Goal: Task Accomplishment & Management: Use online tool/utility

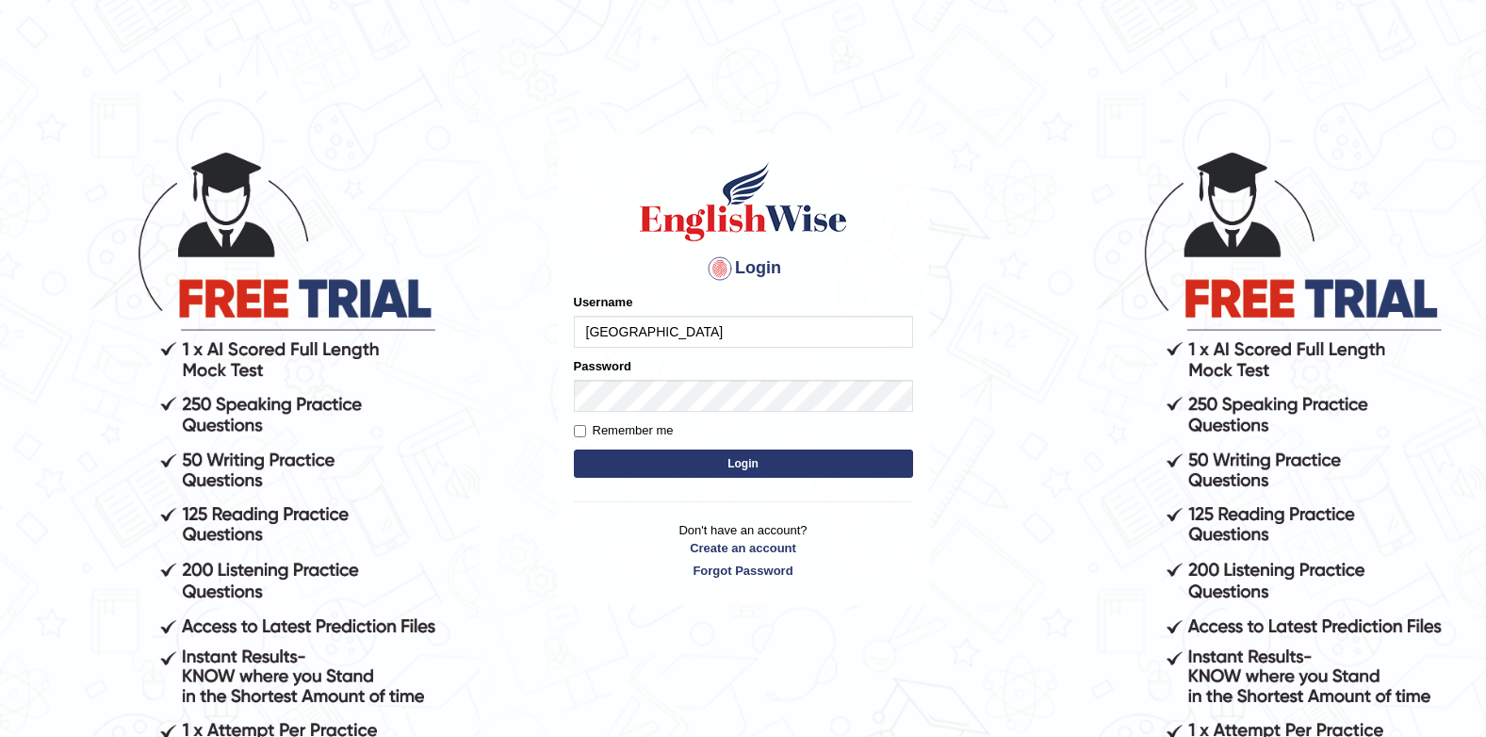
click at [715, 328] on input "[GEOGRAPHIC_DATA]" at bounding box center [743, 332] width 339 height 32
type input "J"
click at [963, 150] on body "Login Please fix the following errors: Username Jenishdahal Password Remember m…" at bounding box center [743, 442] width 1486 height 737
click at [823, 342] on input "Jenishdahal" at bounding box center [743, 332] width 339 height 32
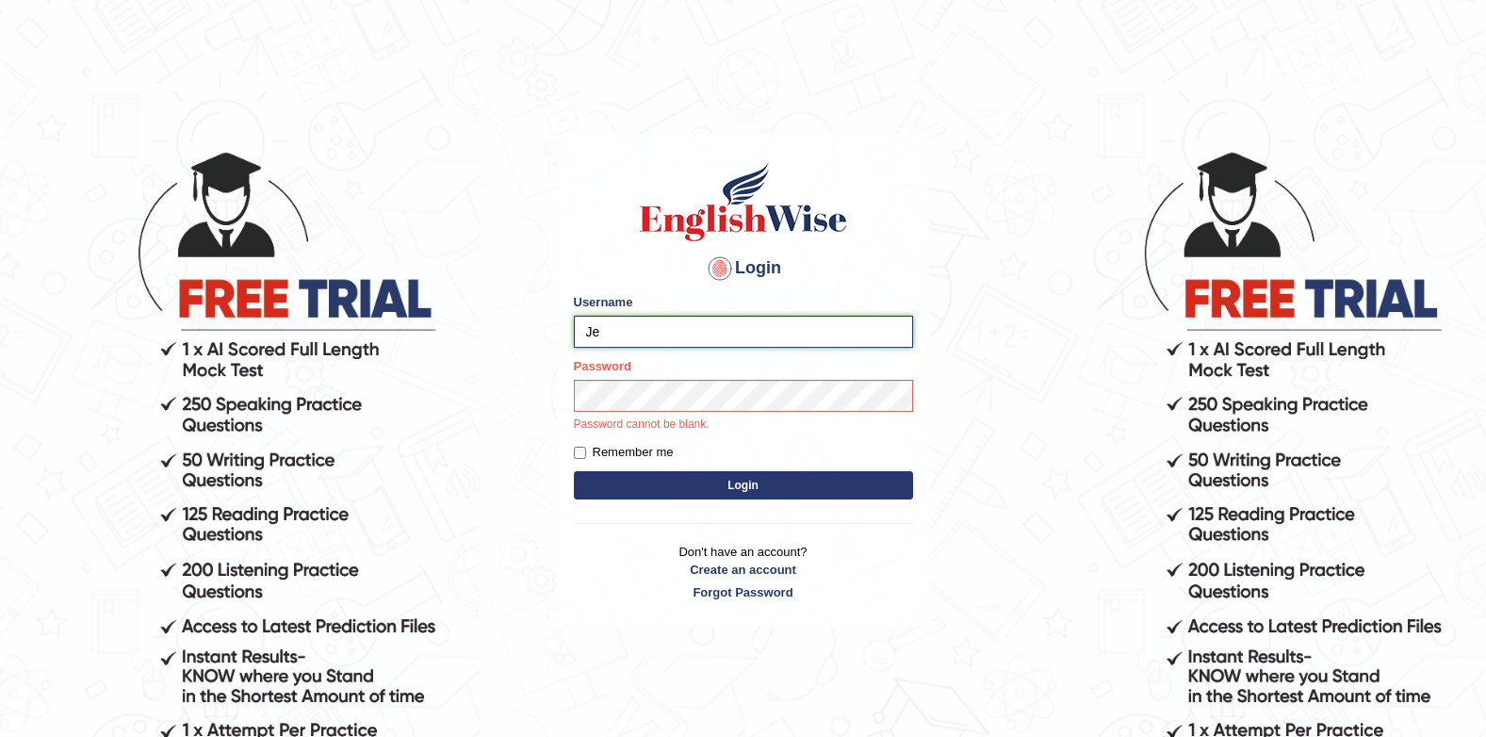
type input "J"
type input "Gurung28"
click at [574, 471] on button "Login" at bounding box center [743, 485] width 339 height 28
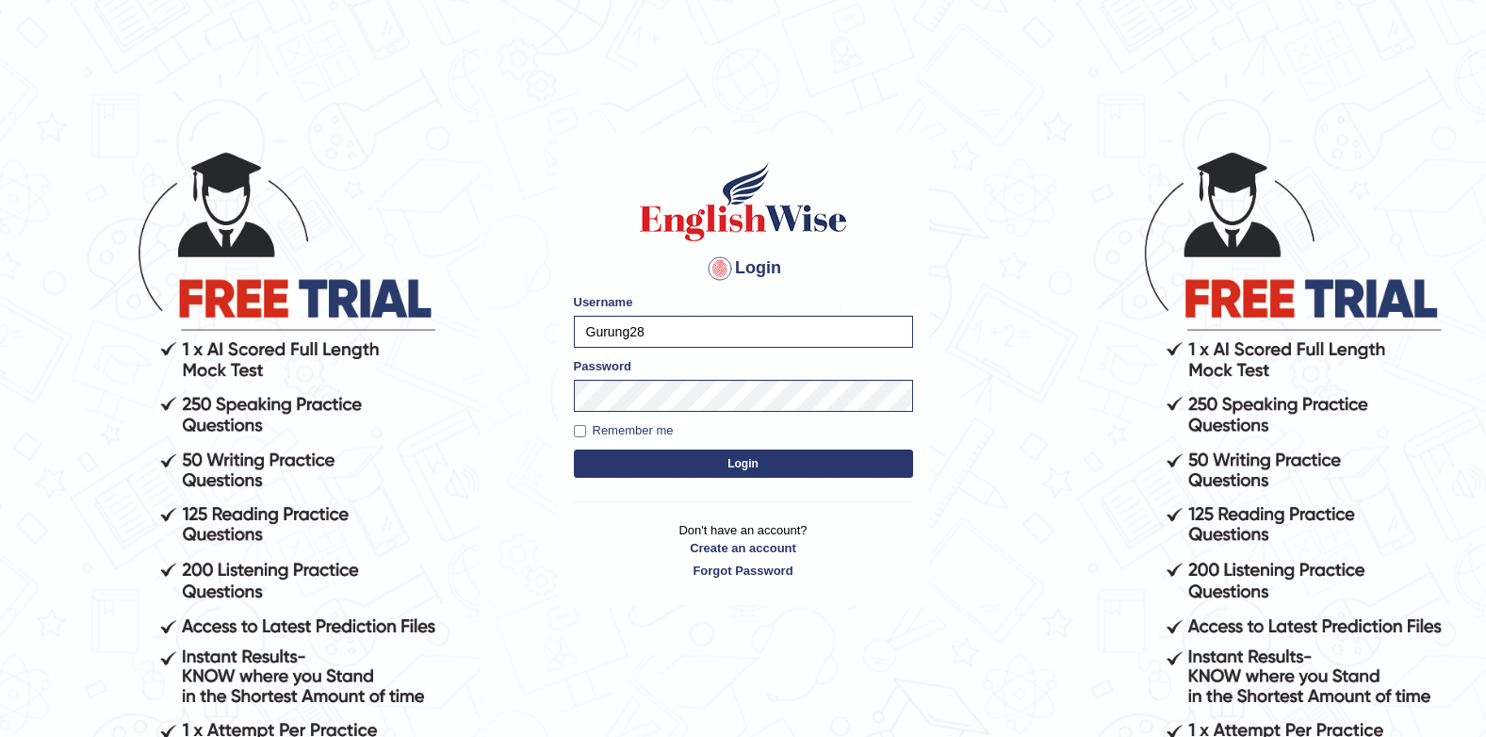
drag, startPoint x: 1049, startPoint y: 477, endPoint x: 1020, endPoint y: 480, distance: 28.4
click at [1049, 477] on body "Login Please fix the following errors: Username Gurung28 Password Remember me L…" at bounding box center [743, 442] width 1486 height 737
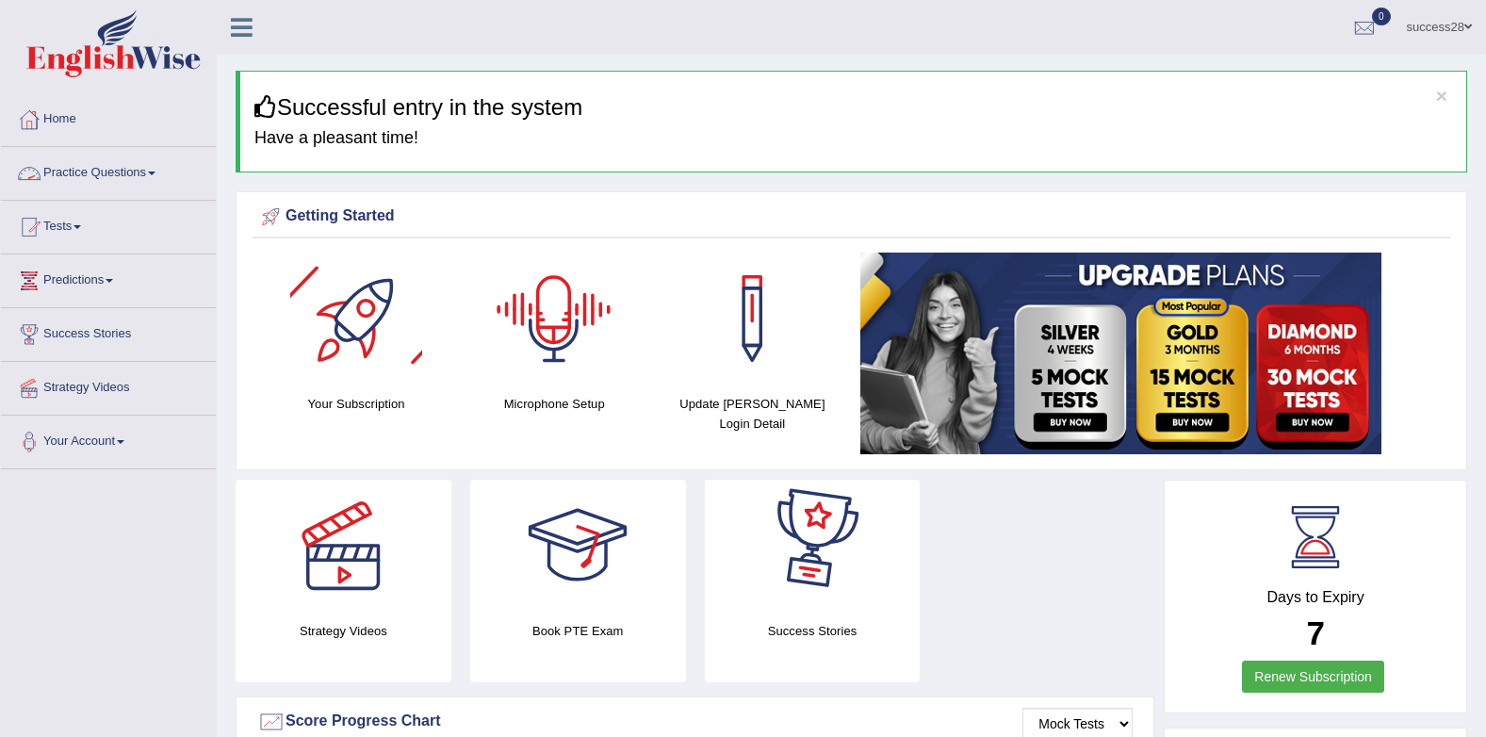
click at [77, 165] on link "Practice Questions" at bounding box center [108, 170] width 215 height 47
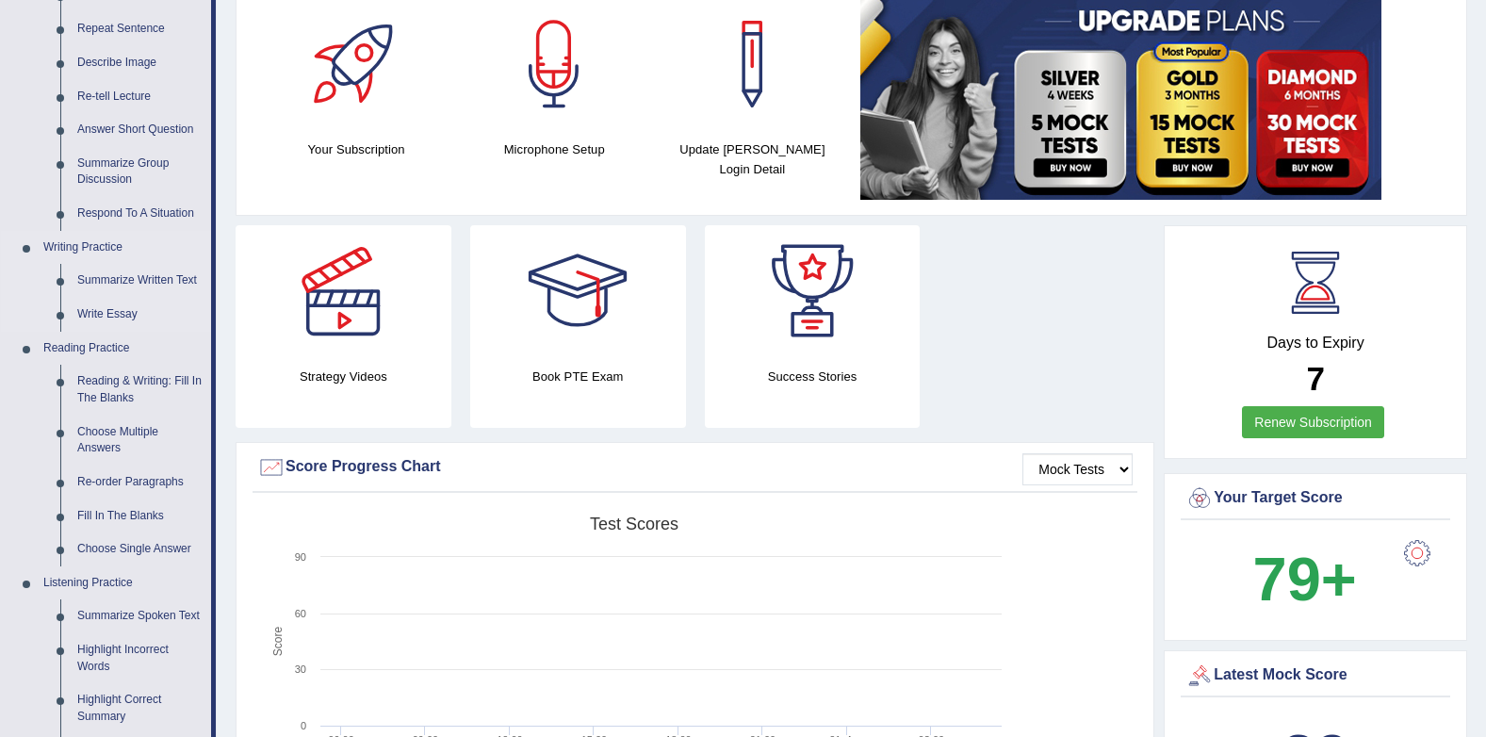
scroll to position [283, 0]
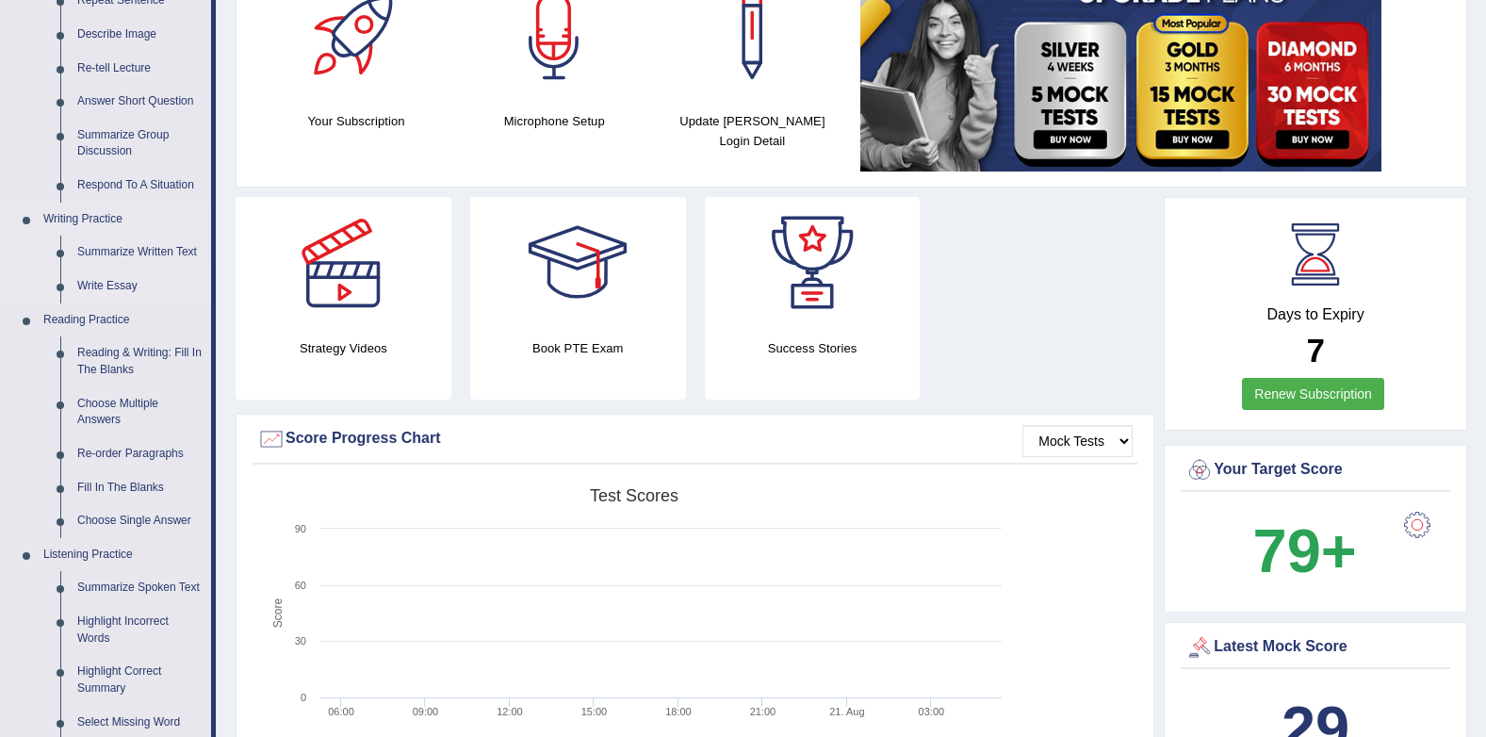
click at [130, 292] on link "Write Essay" at bounding box center [140, 286] width 142 height 34
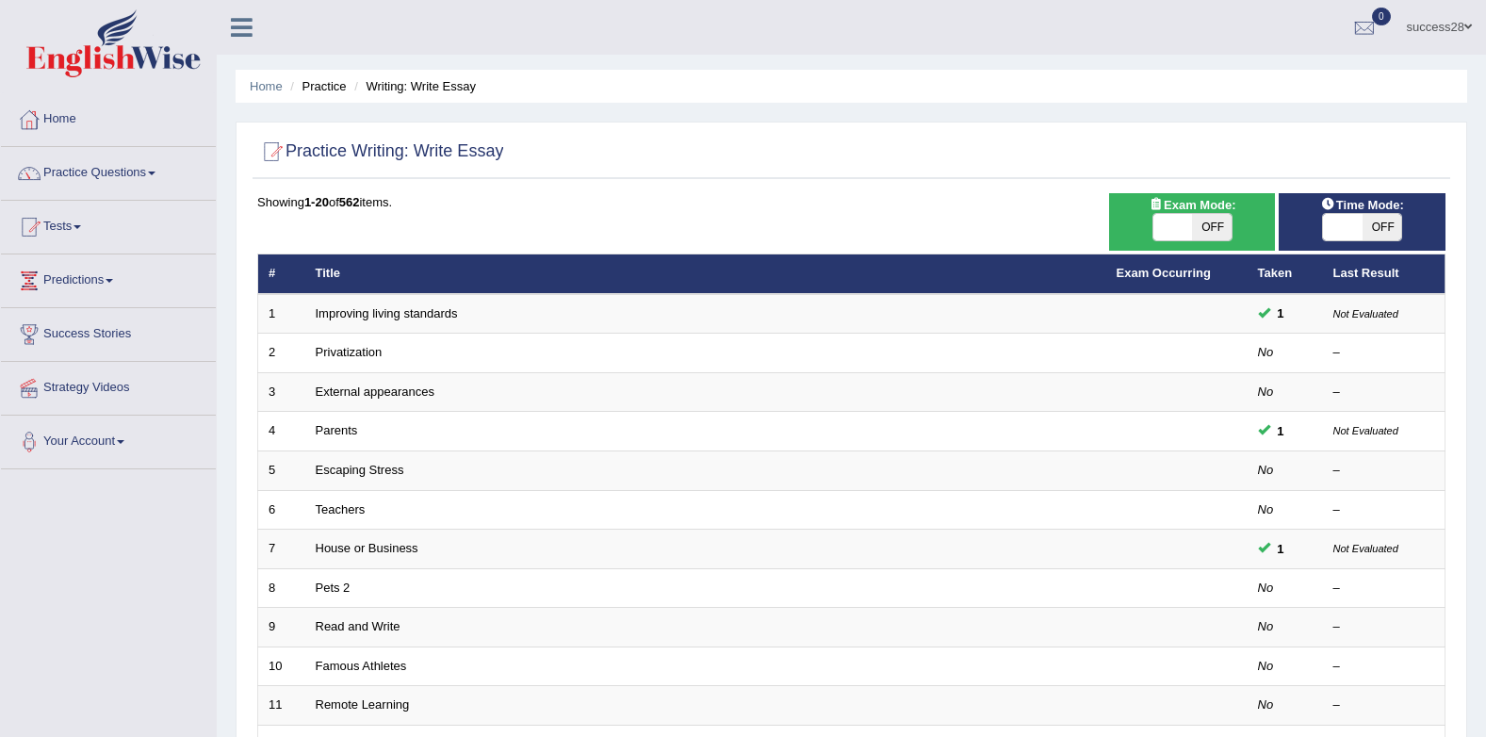
click at [1341, 226] on span at bounding box center [1343, 227] width 40 height 26
checkbox input "true"
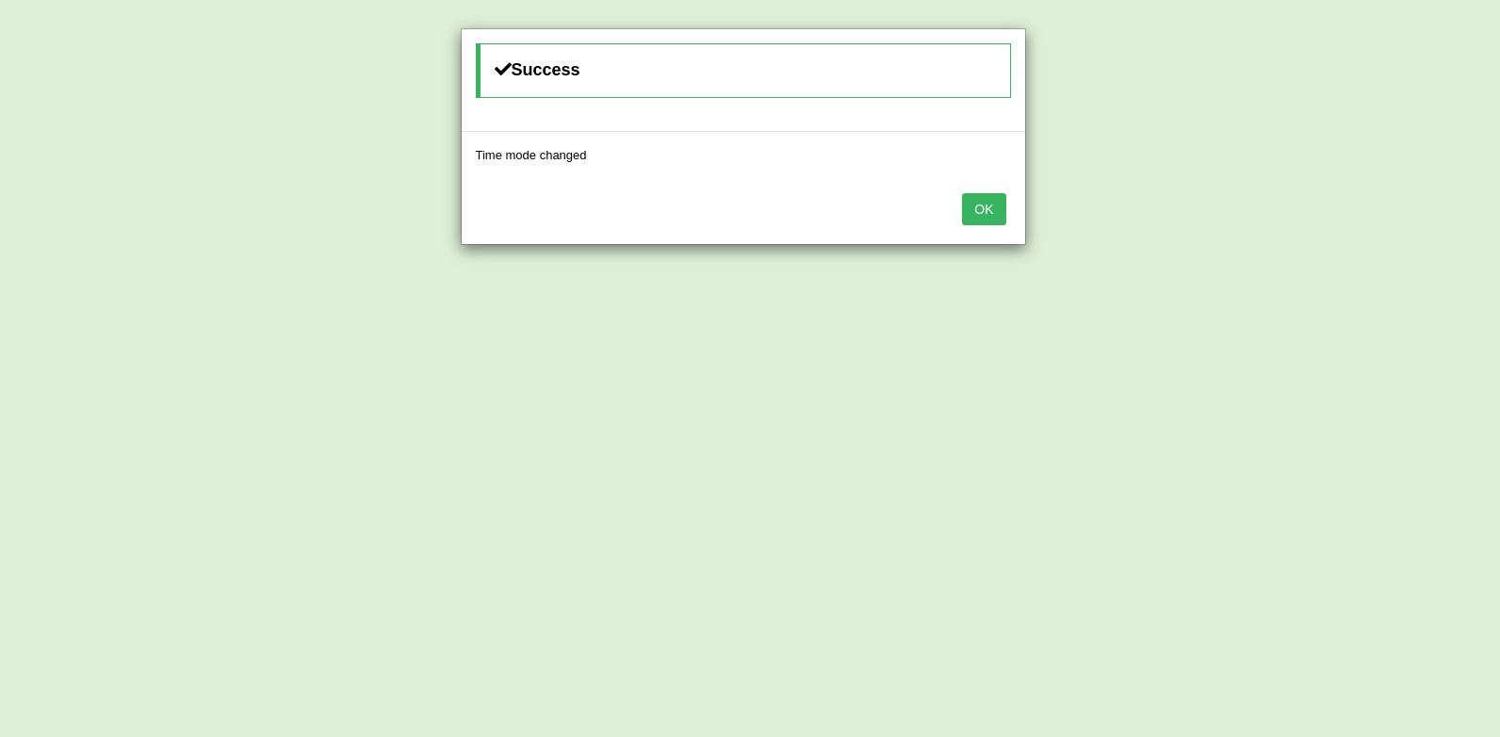
click at [998, 202] on button "OK" at bounding box center [983, 209] width 43 height 32
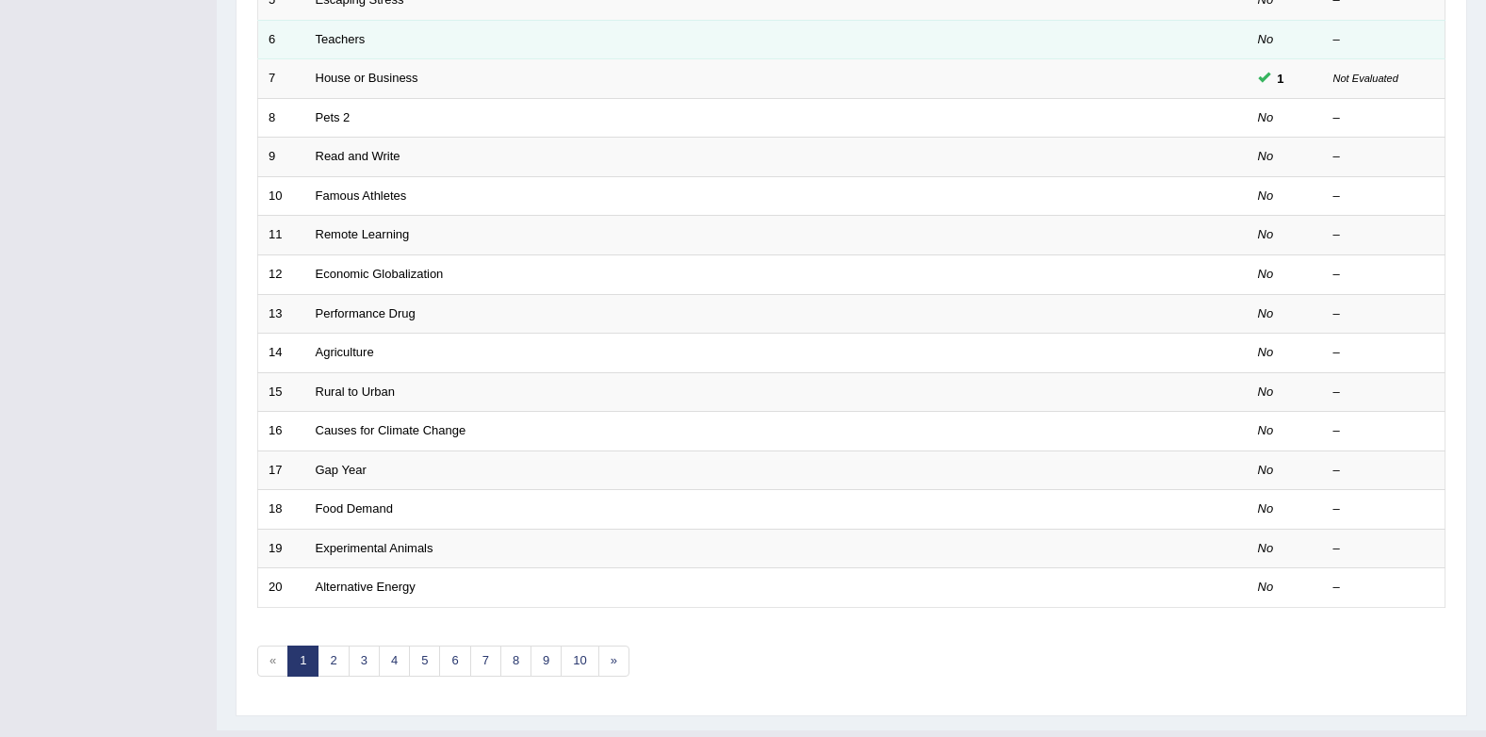
scroll to position [511, 0]
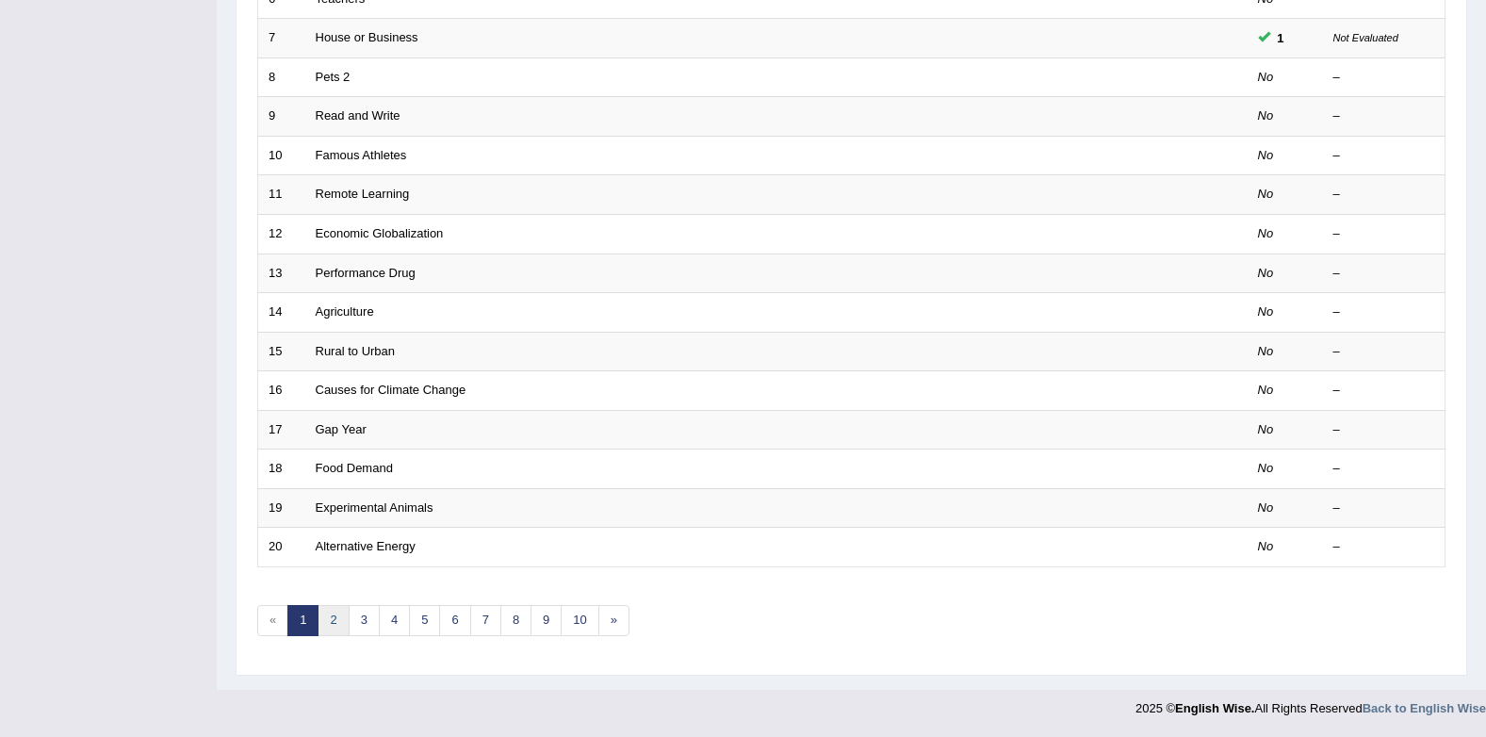
click at [332, 619] on link "2" at bounding box center [332, 620] width 31 height 31
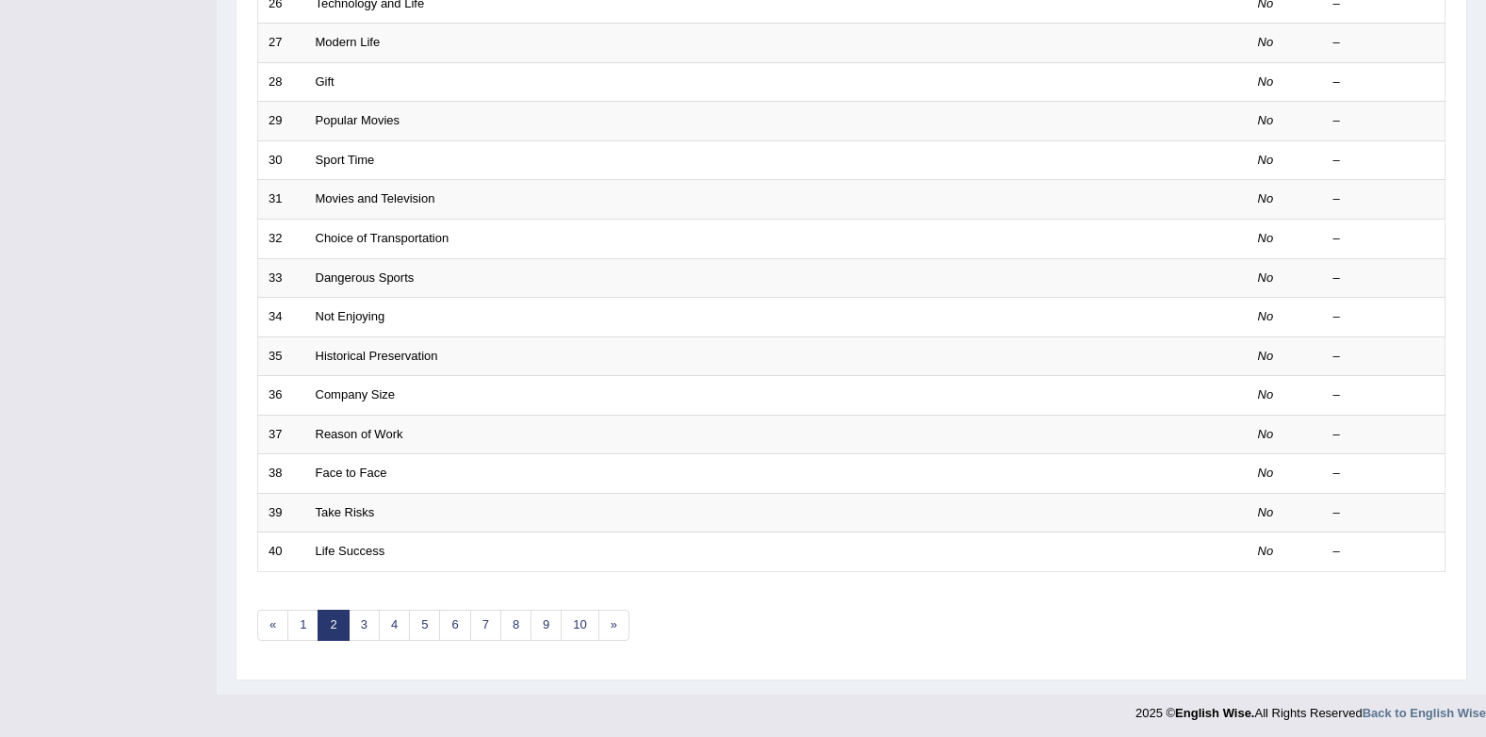
scroll to position [511, 0]
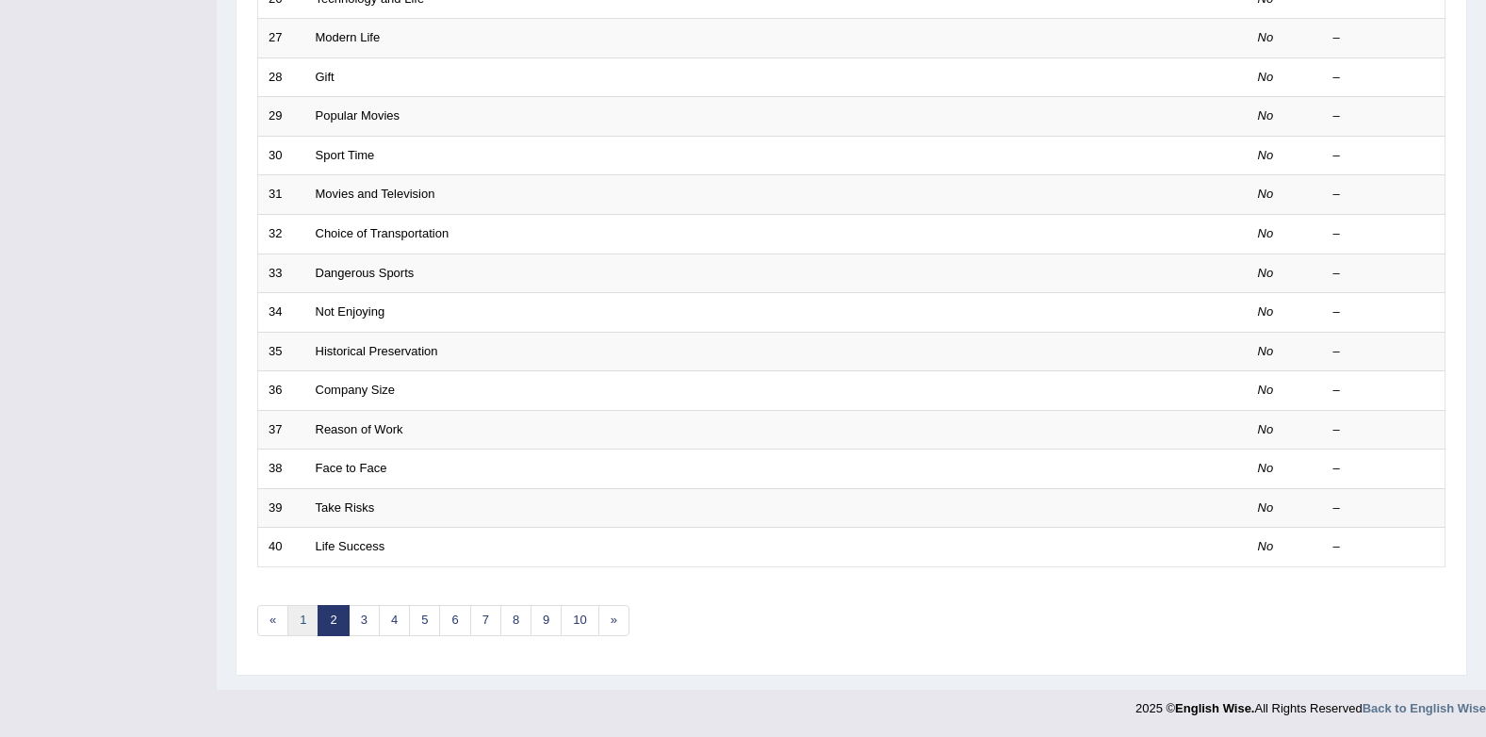
click at [309, 626] on link "1" at bounding box center [302, 620] width 31 height 31
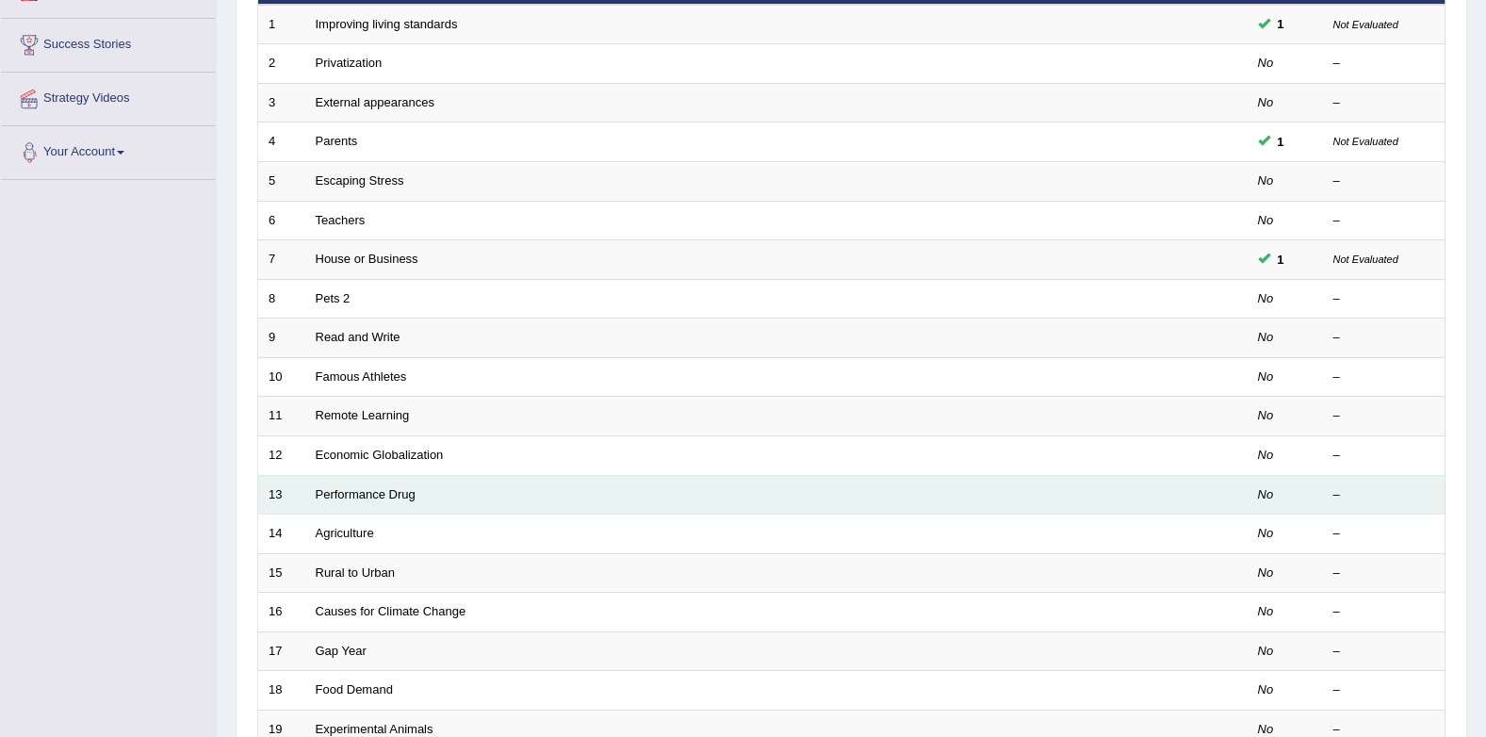
scroll to position [322, 0]
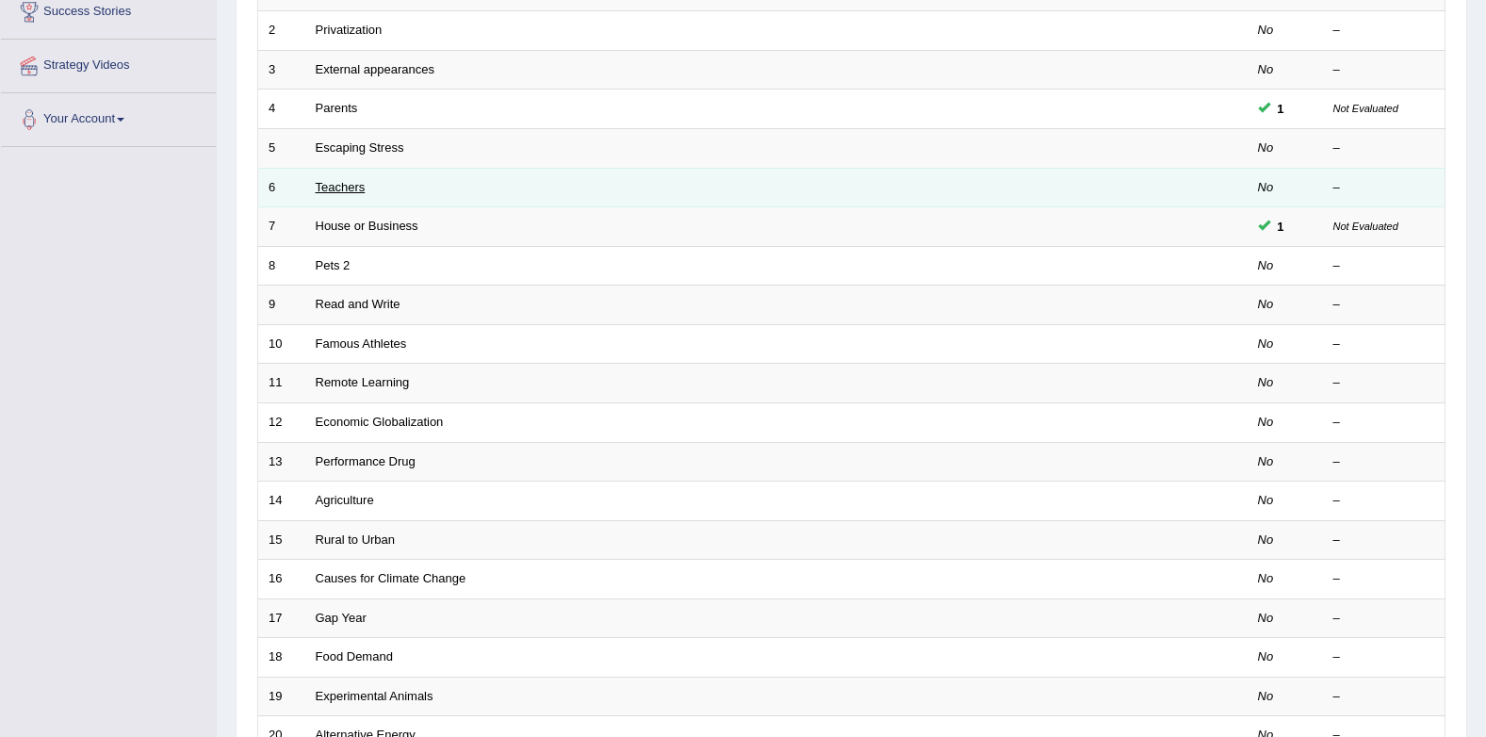
click at [346, 185] on link "Teachers" at bounding box center [341, 187] width 50 height 14
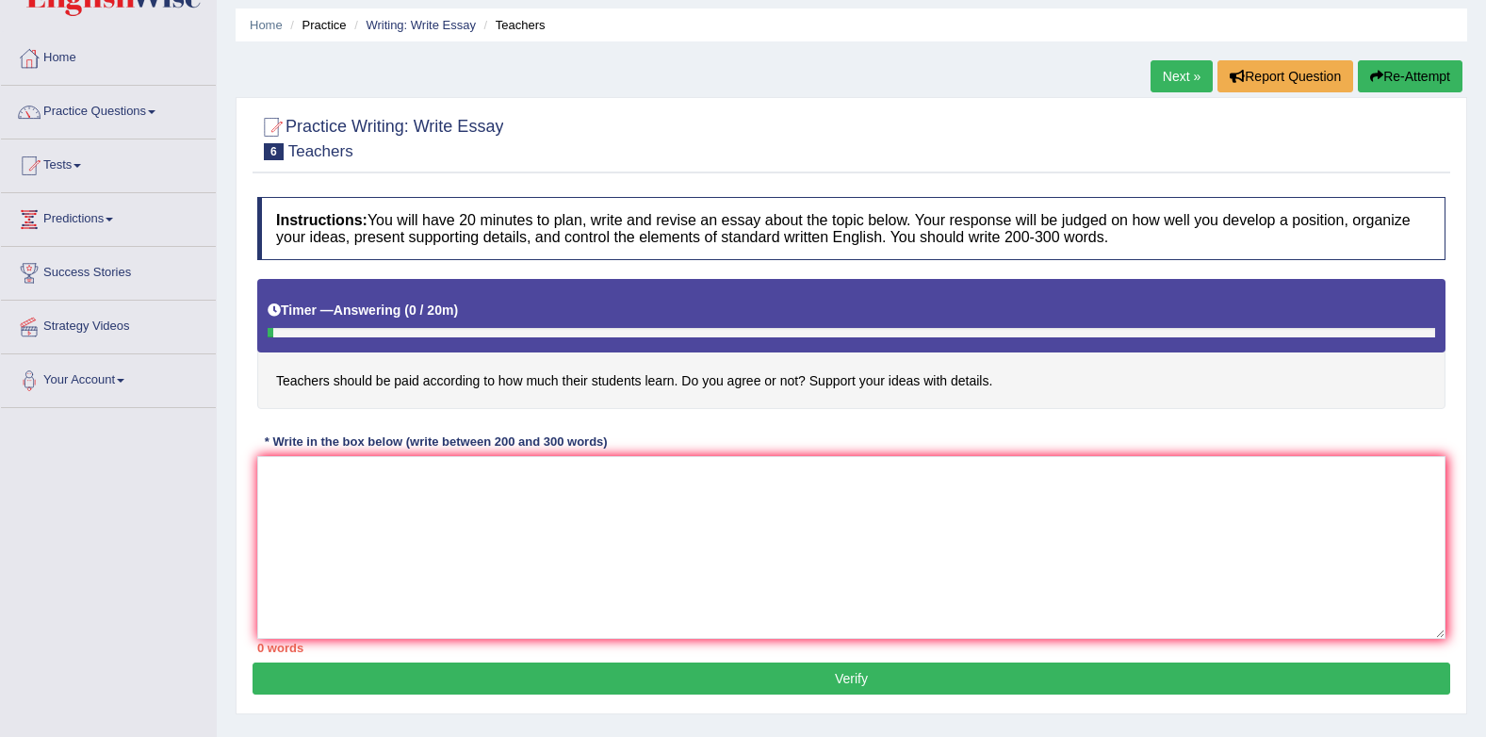
scroll to position [94, 0]
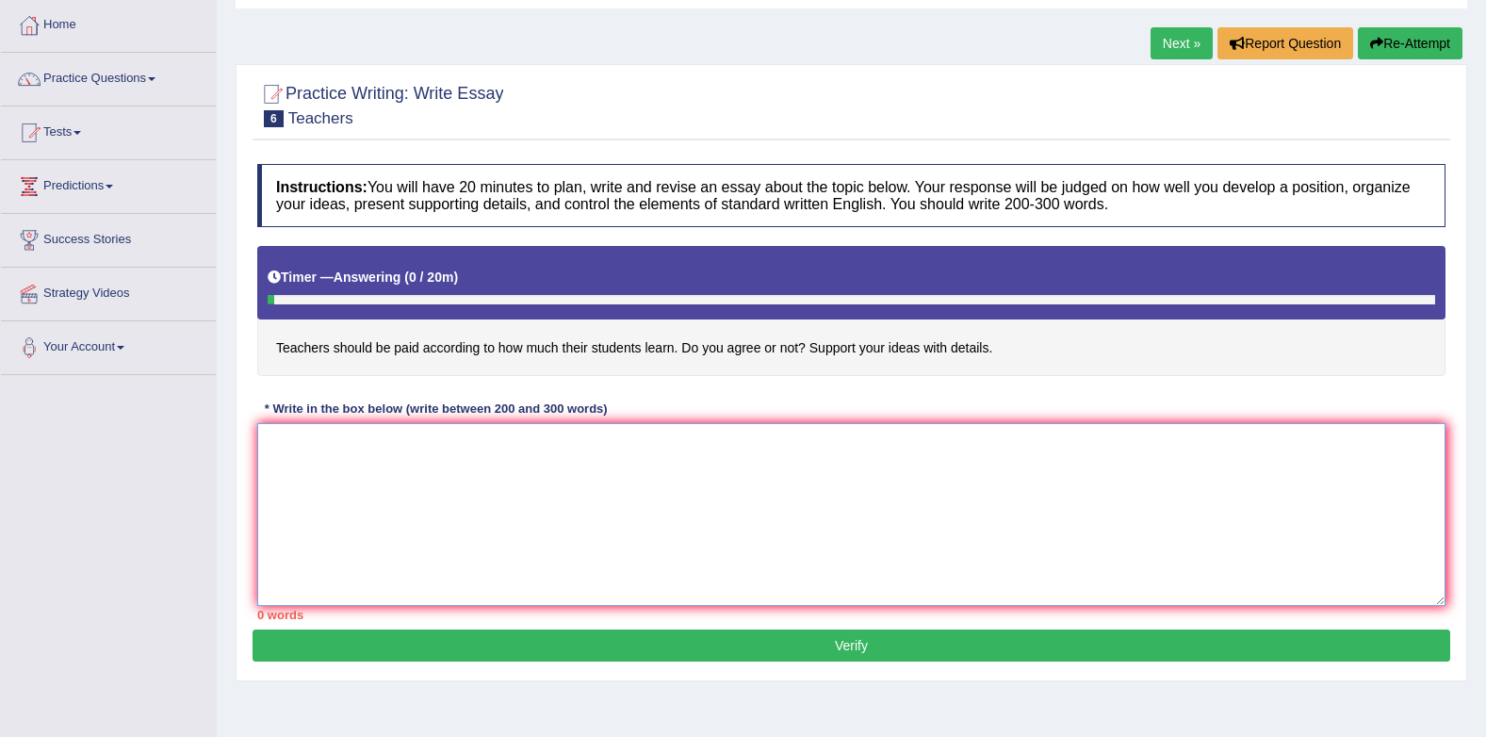
click at [582, 473] on textarea at bounding box center [851, 514] width 1188 height 183
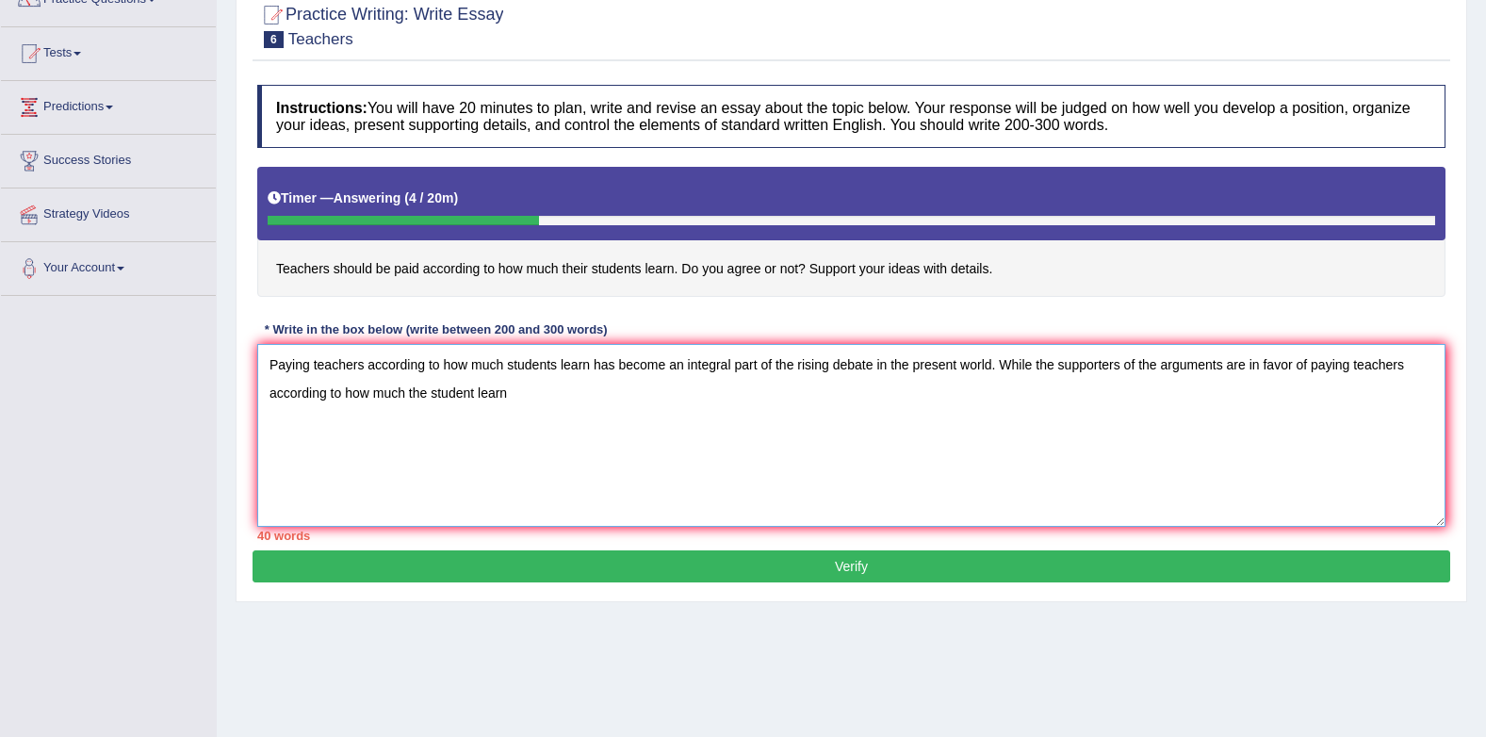
scroll to position [252, 0]
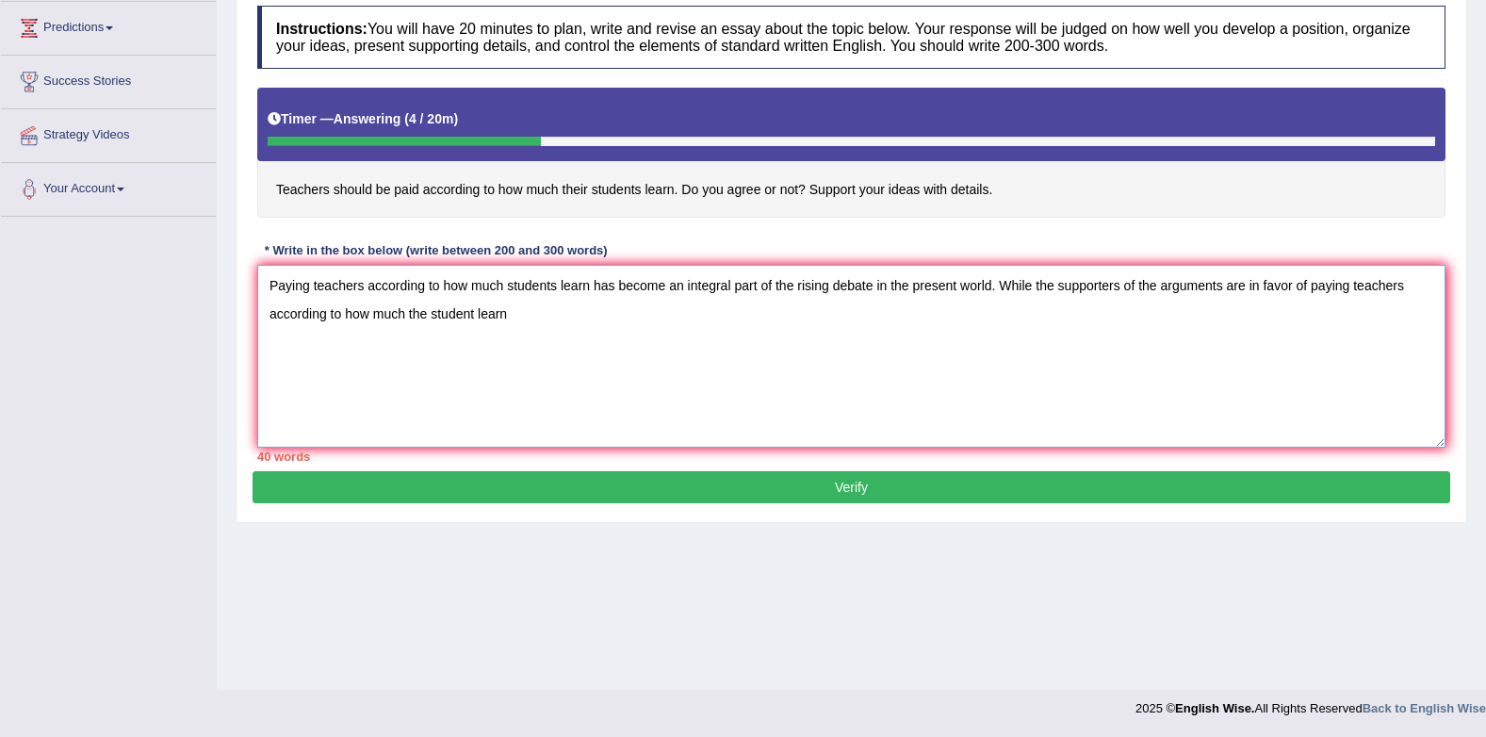
click at [474, 321] on textarea "Paying teachers according to how much students learn has become an integral par…" at bounding box center [851, 356] width 1188 height 183
click at [476, 314] on textarea "Paying teachers according to how much students learn has become an integral par…" at bounding box center [851, 356] width 1188 height 183
click at [518, 315] on textarea "Paying teachers according to how much students learn has become an integral par…" at bounding box center [851, 356] width 1188 height 183
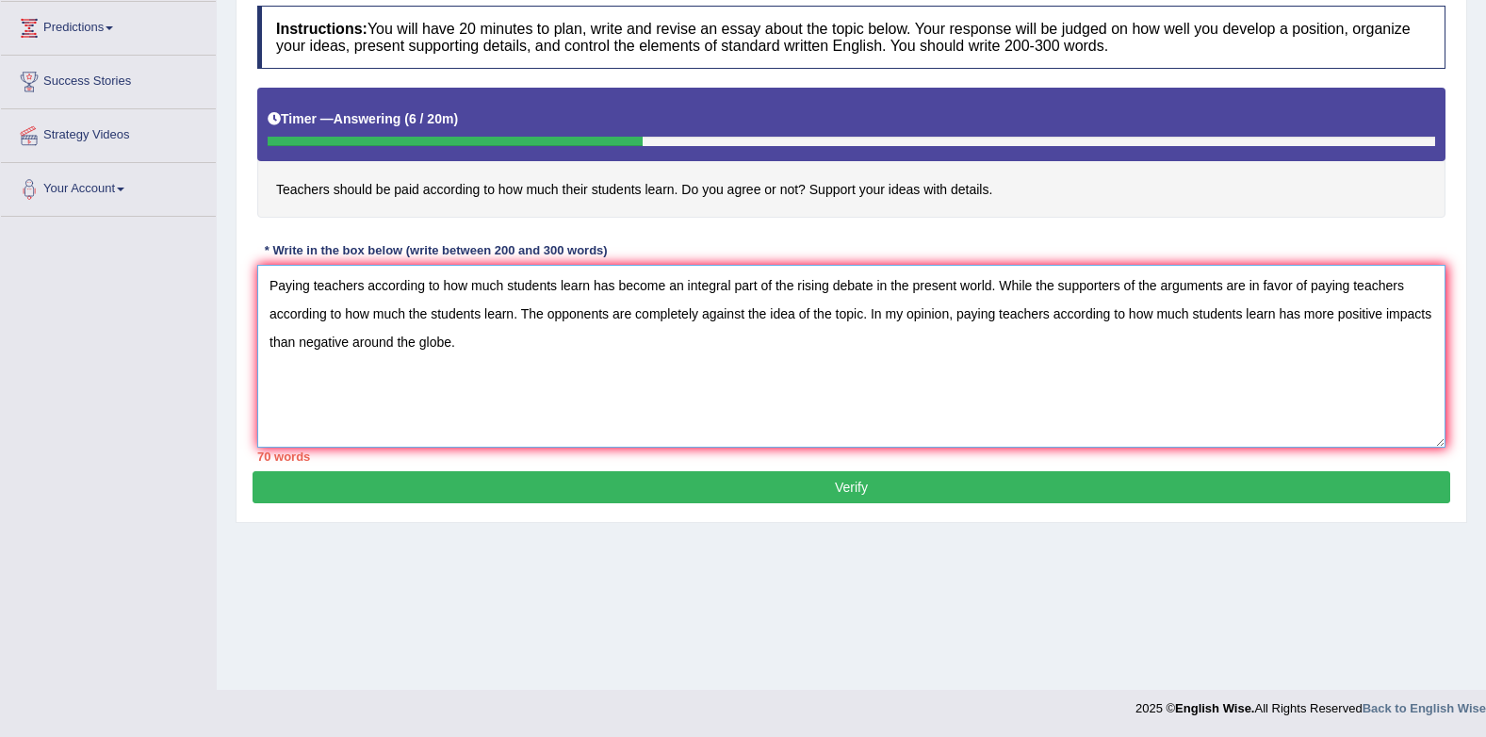
click at [536, 336] on textarea "Paying teachers according to how much students learn has become an integral par…" at bounding box center [851, 356] width 1188 height 183
click at [801, 339] on textarea "Paying teachers according to how much students learn has become an integral par…" at bounding box center [851, 356] width 1188 height 183
click at [308, 359] on textarea "Paying teachers according to how much students learn has become an integral par…" at bounding box center [851, 356] width 1188 height 183
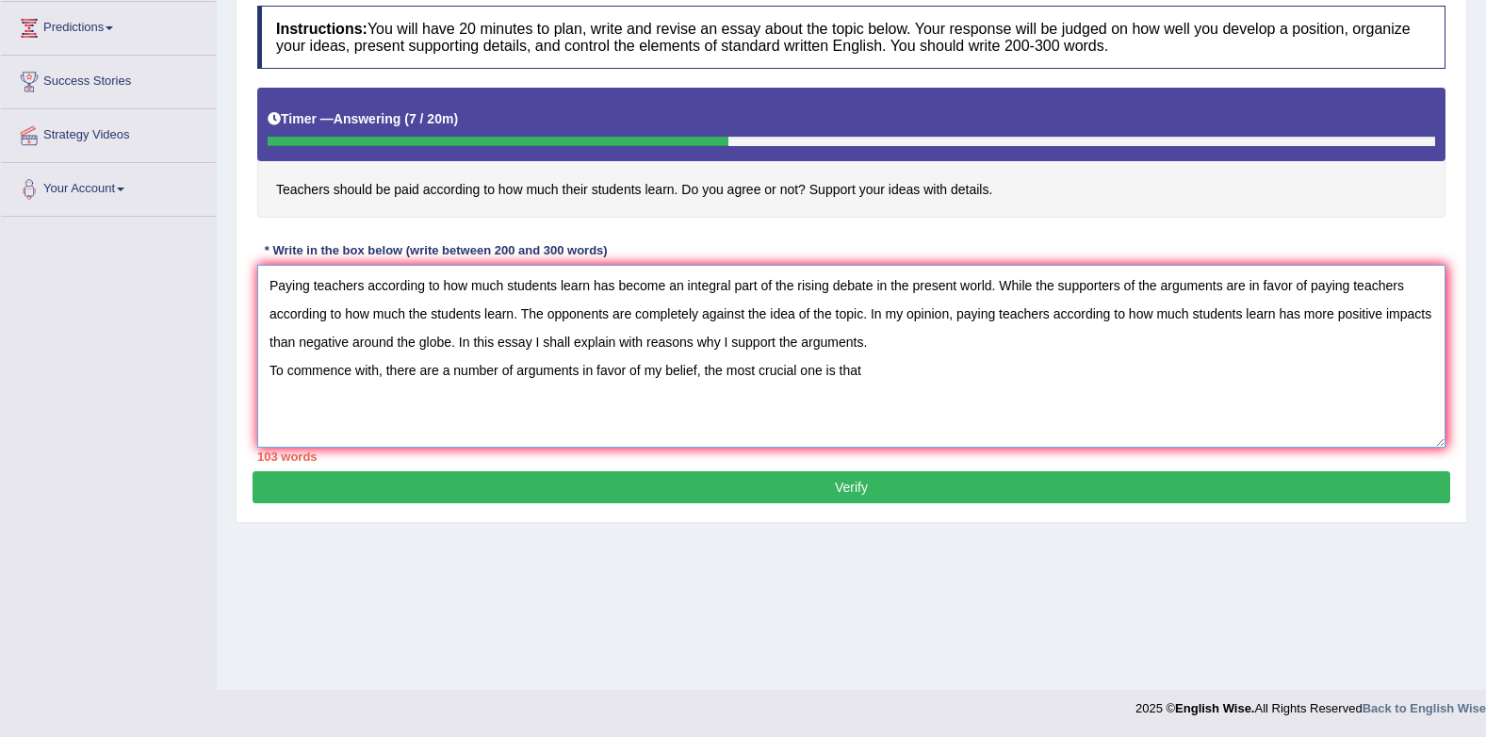
click at [881, 380] on textarea "Paying teachers according to how much students learn has become an integral par…" at bounding box center [851, 356] width 1188 height 183
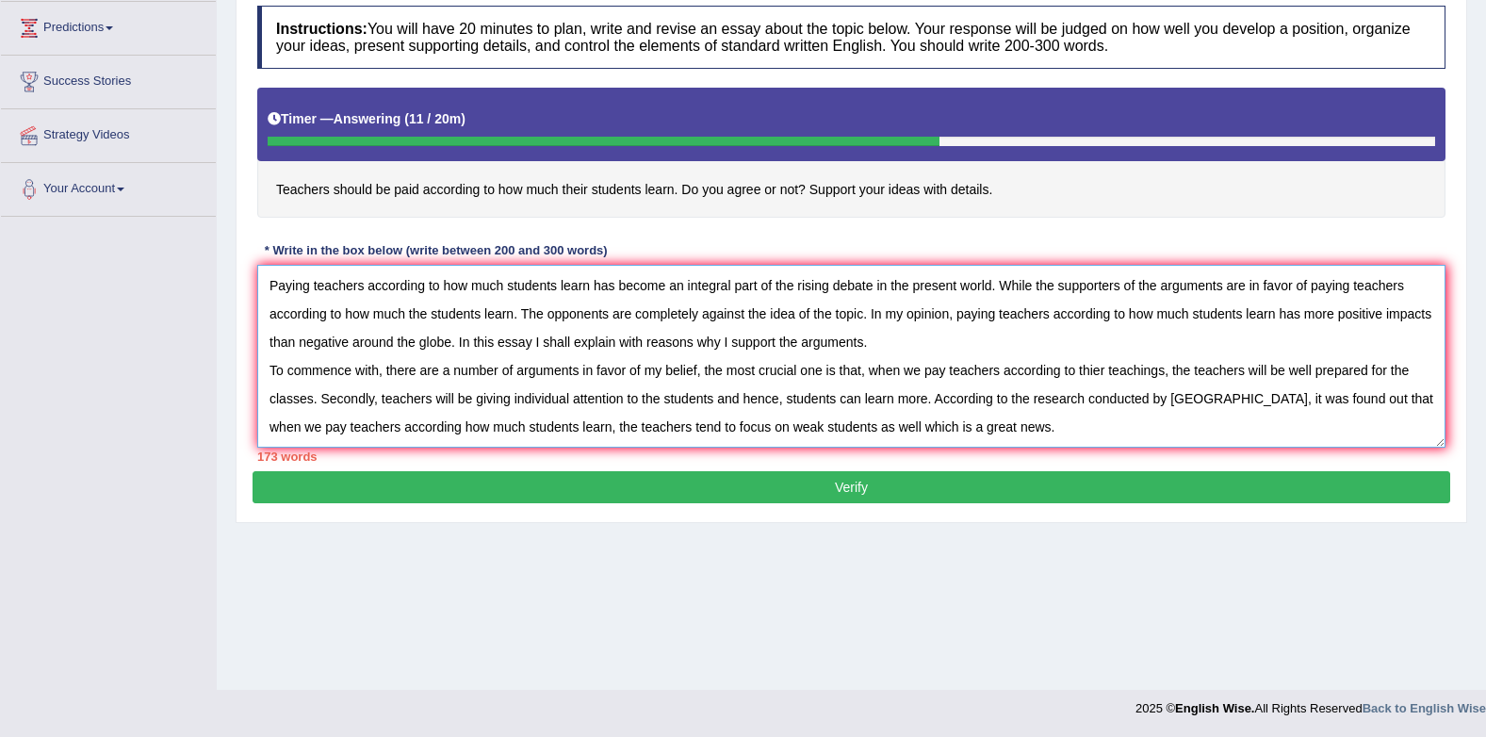
scroll to position [16, 0]
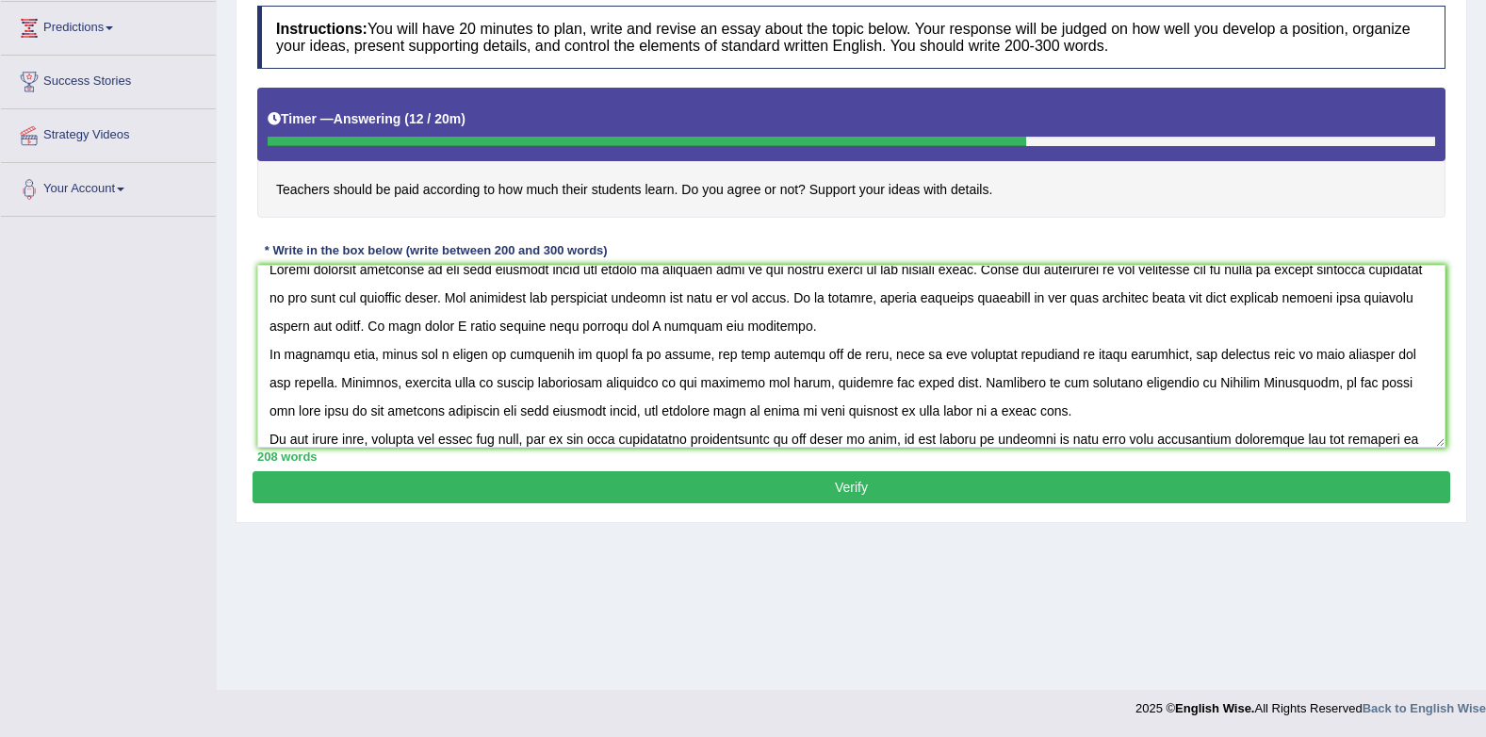
click at [874, 659] on div "Home Practice Writing: Write Essay Teachers Next » Report Question Re-Attempt P…" at bounding box center [851, 219] width 1269 height 942
click at [1389, 434] on textarea at bounding box center [851, 356] width 1188 height 183
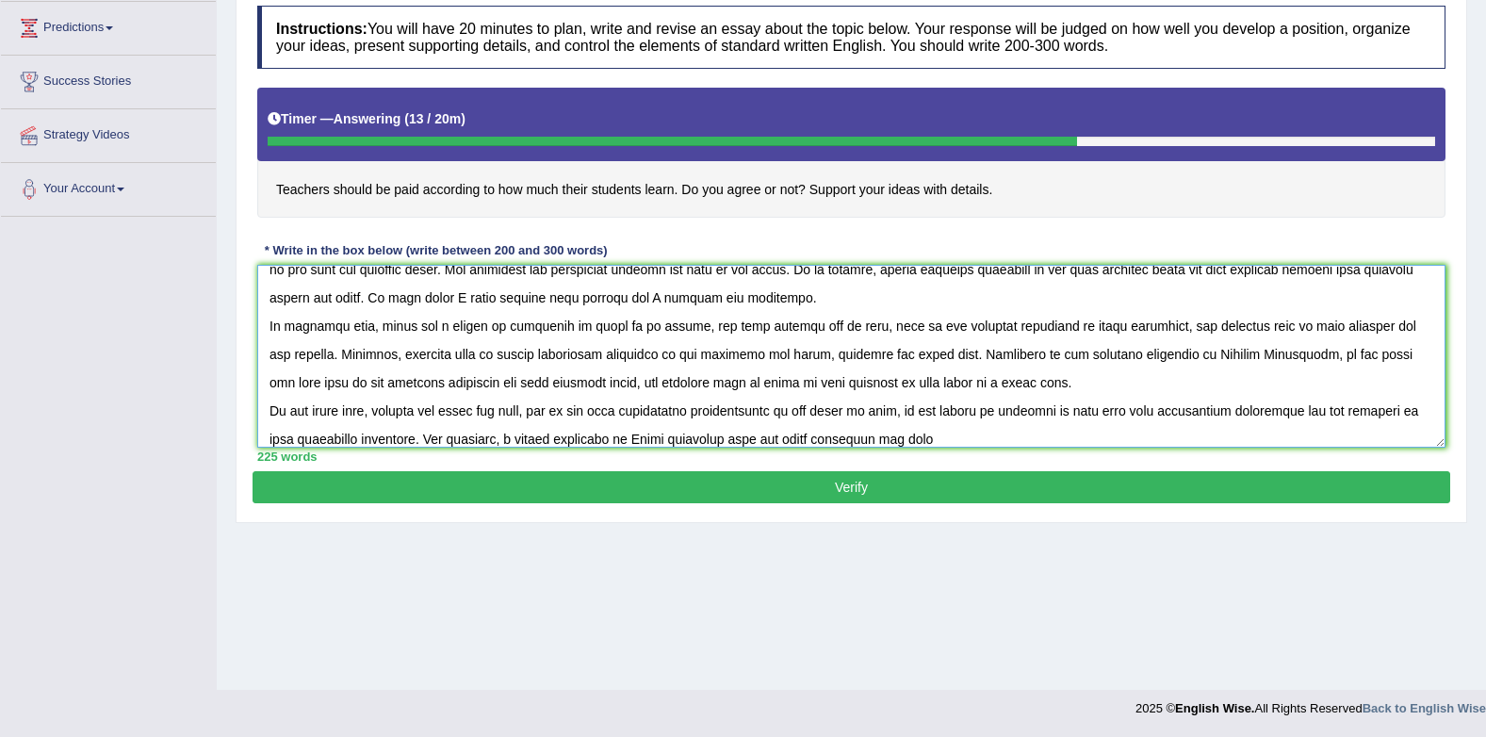
click at [830, 444] on textarea at bounding box center [851, 356] width 1188 height 183
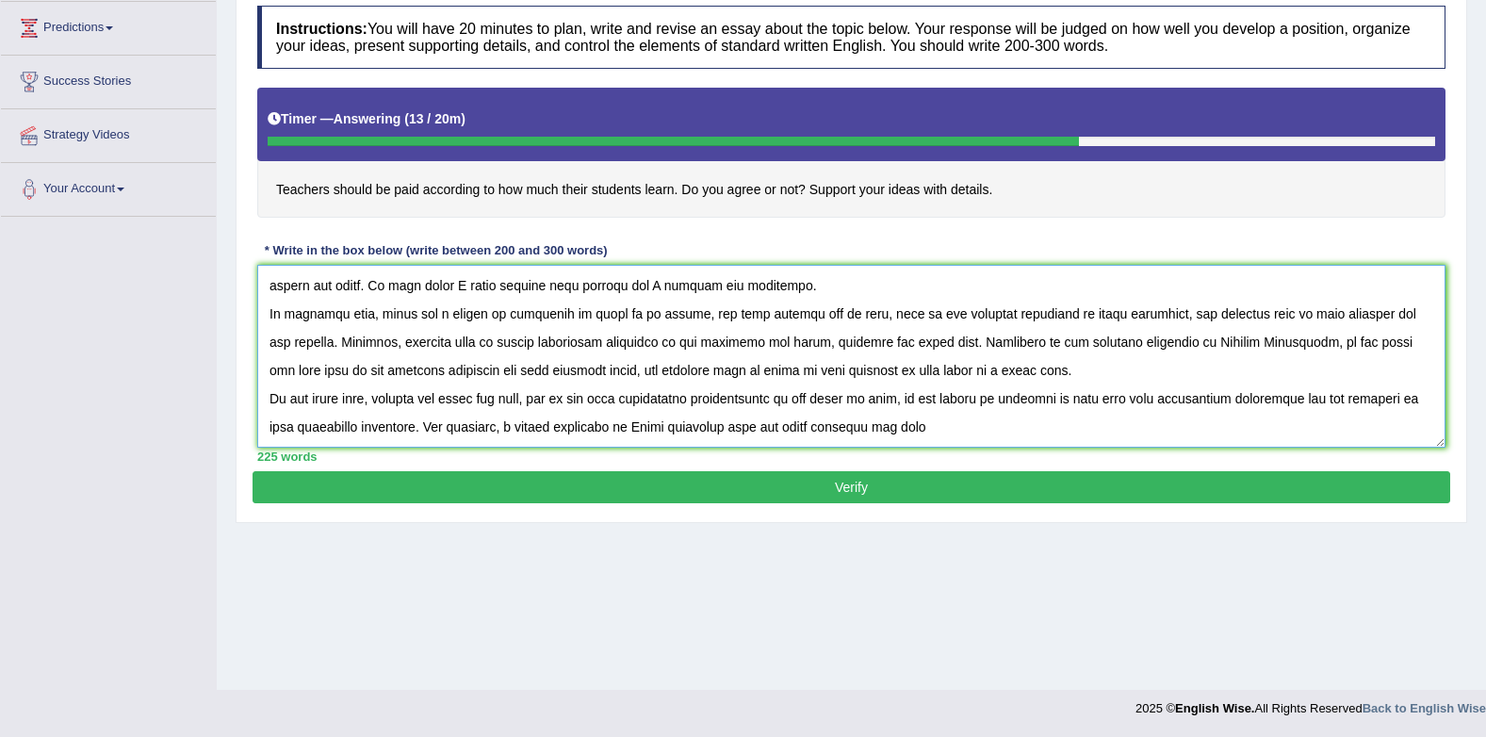
click at [846, 401] on textarea at bounding box center [851, 356] width 1188 height 183
click at [854, 399] on textarea at bounding box center [851, 356] width 1188 height 183
click at [900, 407] on textarea at bounding box center [851, 356] width 1188 height 183
click at [867, 391] on textarea at bounding box center [851, 356] width 1188 height 183
click at [903, 391] on textarea at bounding box center [851, 356] width 1188 height 183
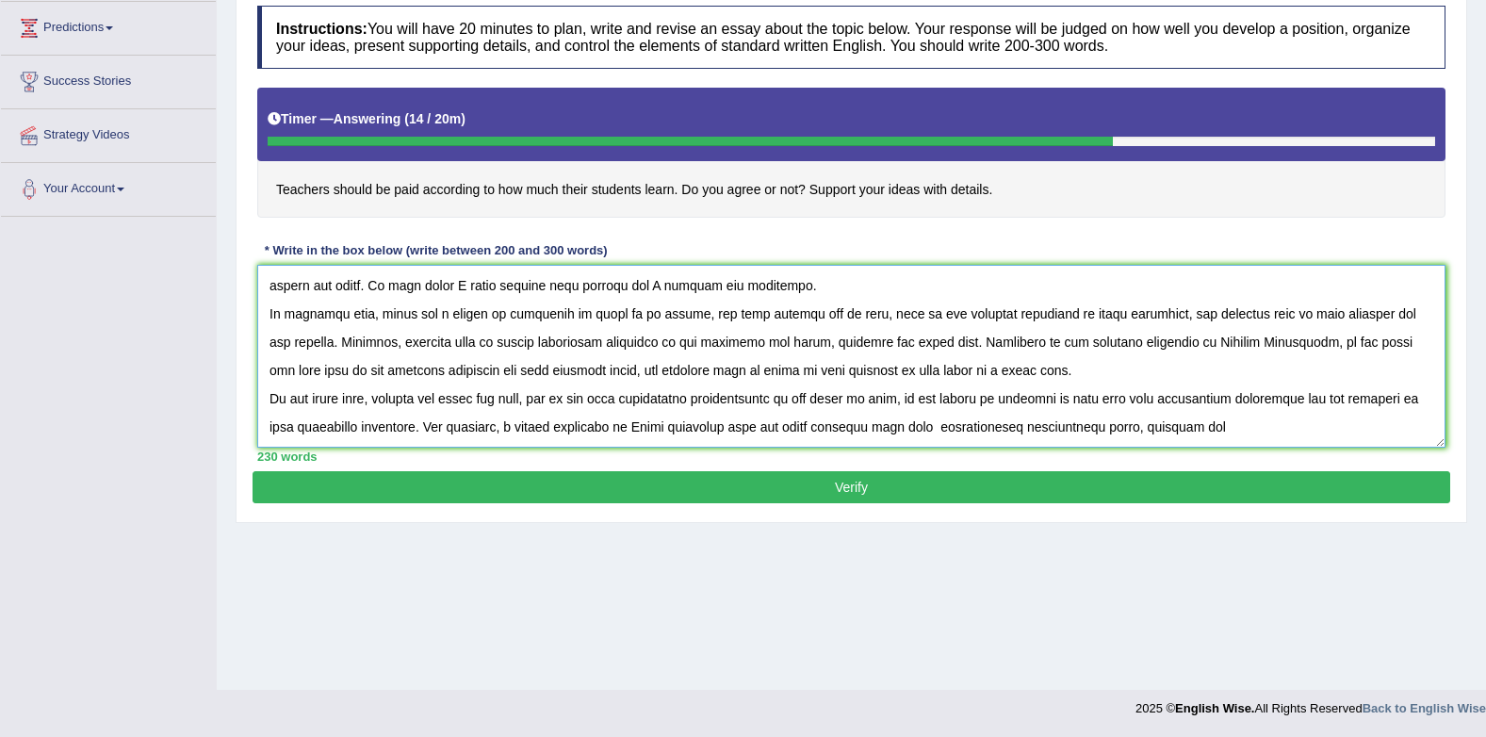
click at [1118, 398] on textarea at bounding box center [851, 356] width 1188 height 183
click at [1191, 394] on textarea at bounding box center [851, 356] width 1188 height 183
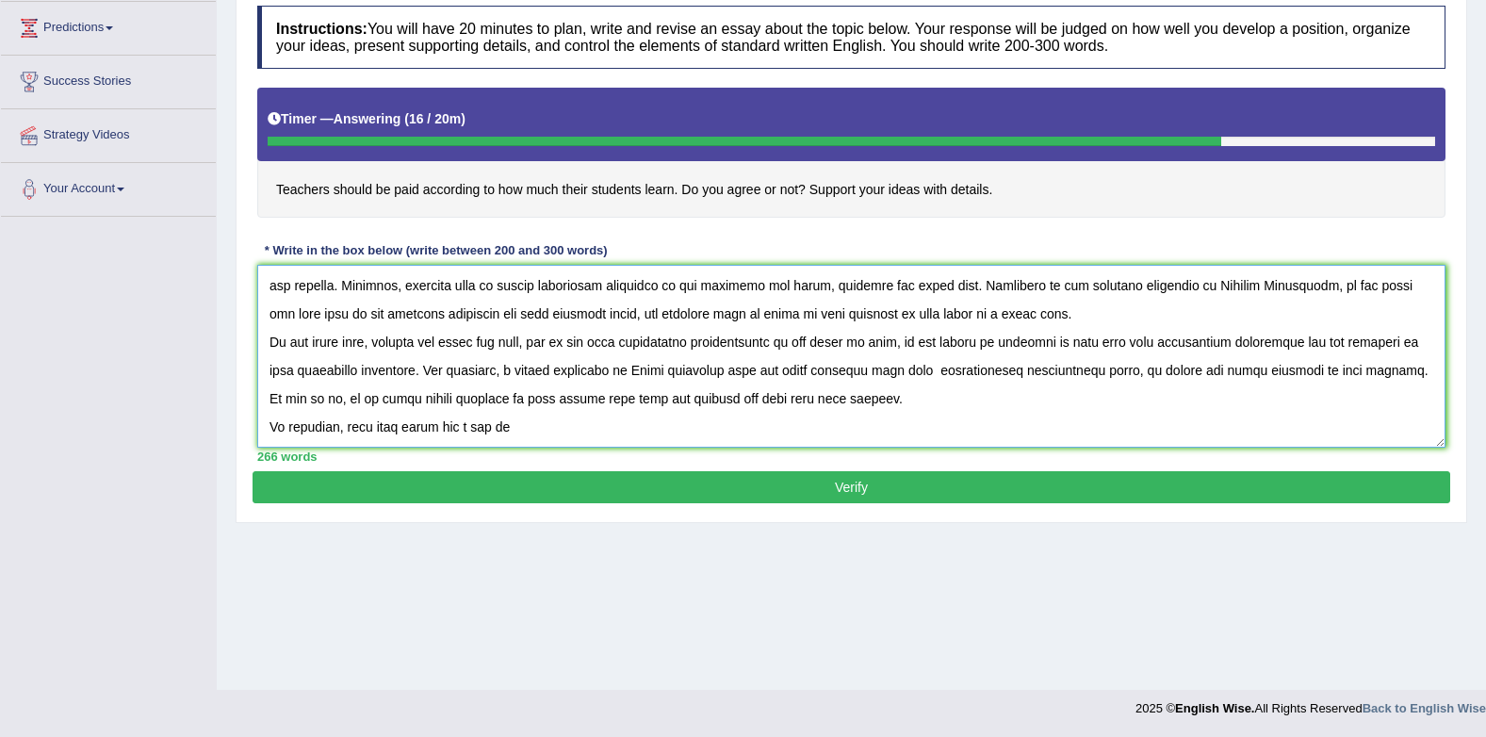
scroll to position [141, 0]
click at [581, 399] on textarea at bounding box center [851, 356] width 1188 height 183
click at [675, 403] on textarea at bounding box center [851, 356] width 1188 height 183
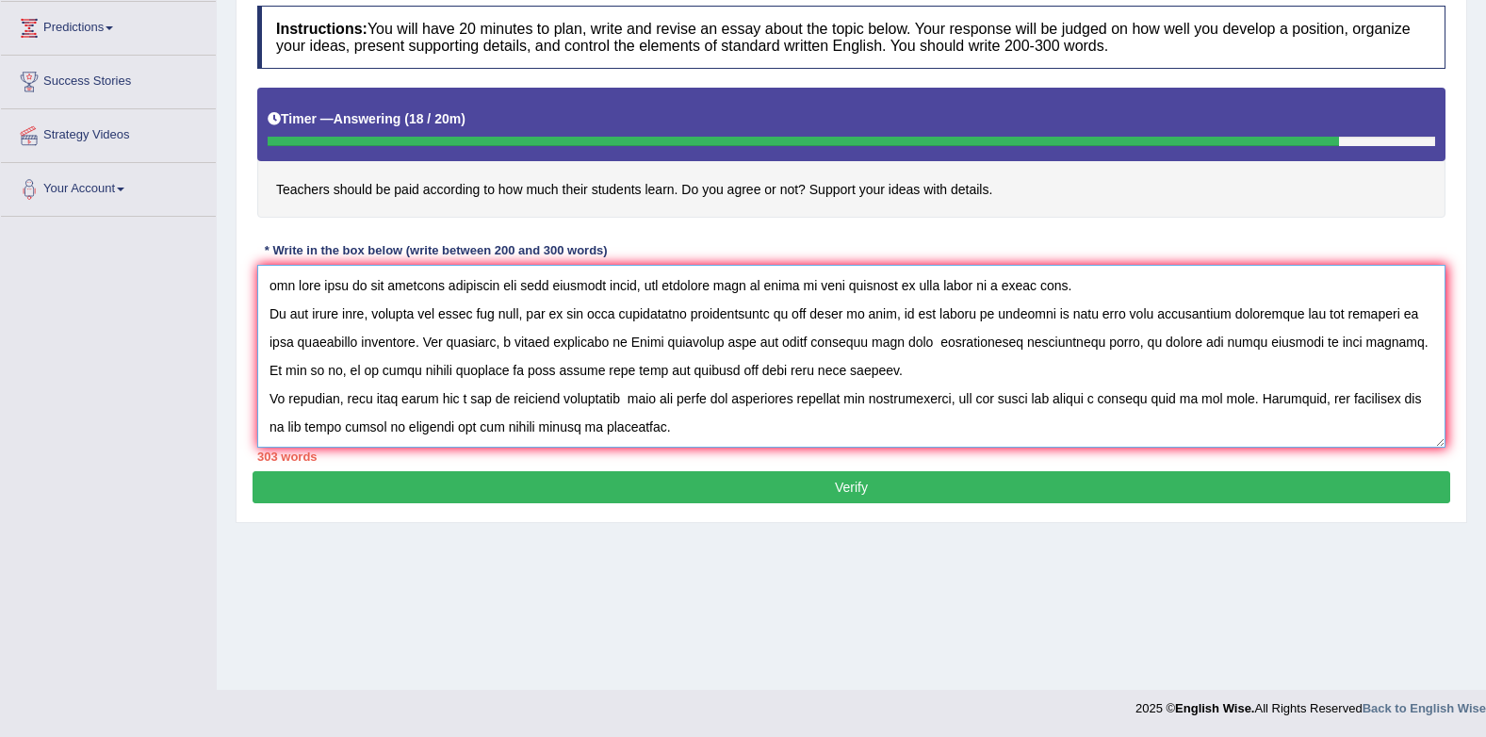
click at [659, 429] on textarea at bounding box center [851, 356] width 1188 height 183
click at [710, 431] on textarea at bounding box center [851, 356] width 1188 height 183
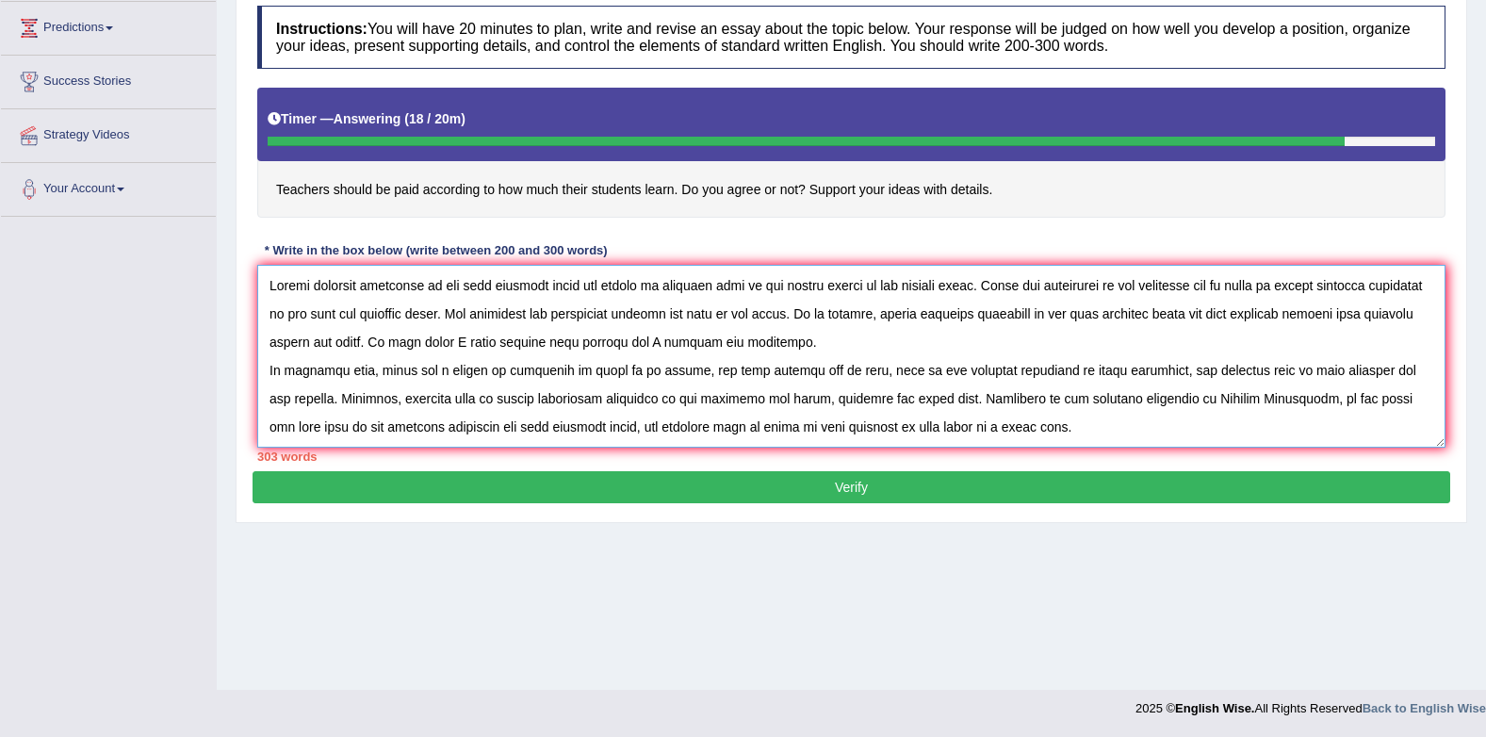
type textarea "Paying teachers according to how much students learn has become an integral par…"
click at [745, 488] on button "Verify" at bounding box center [850, 487] width 1197 height 32
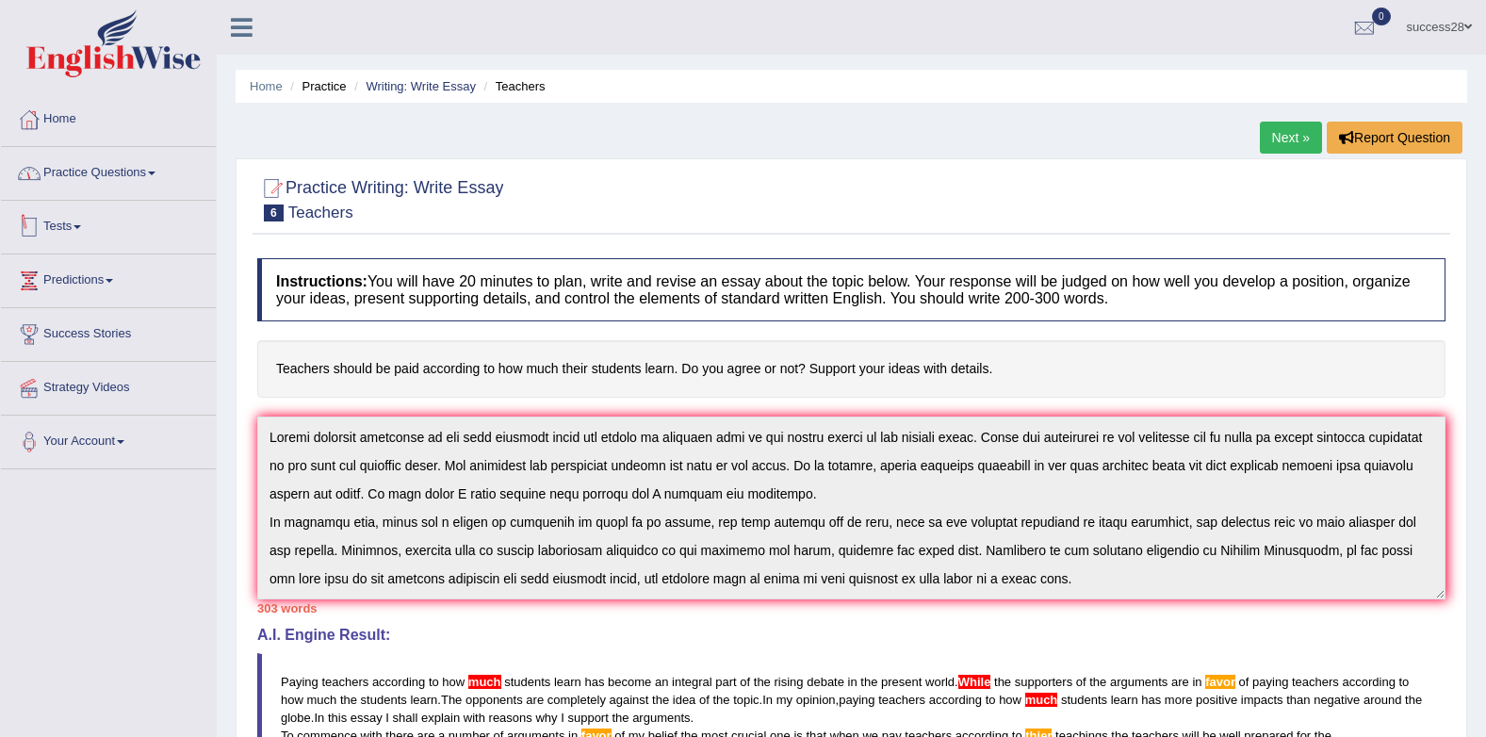
click at [118, 160] on link "Practice Questions" at bounding box center [108, 170] width 215 height 47
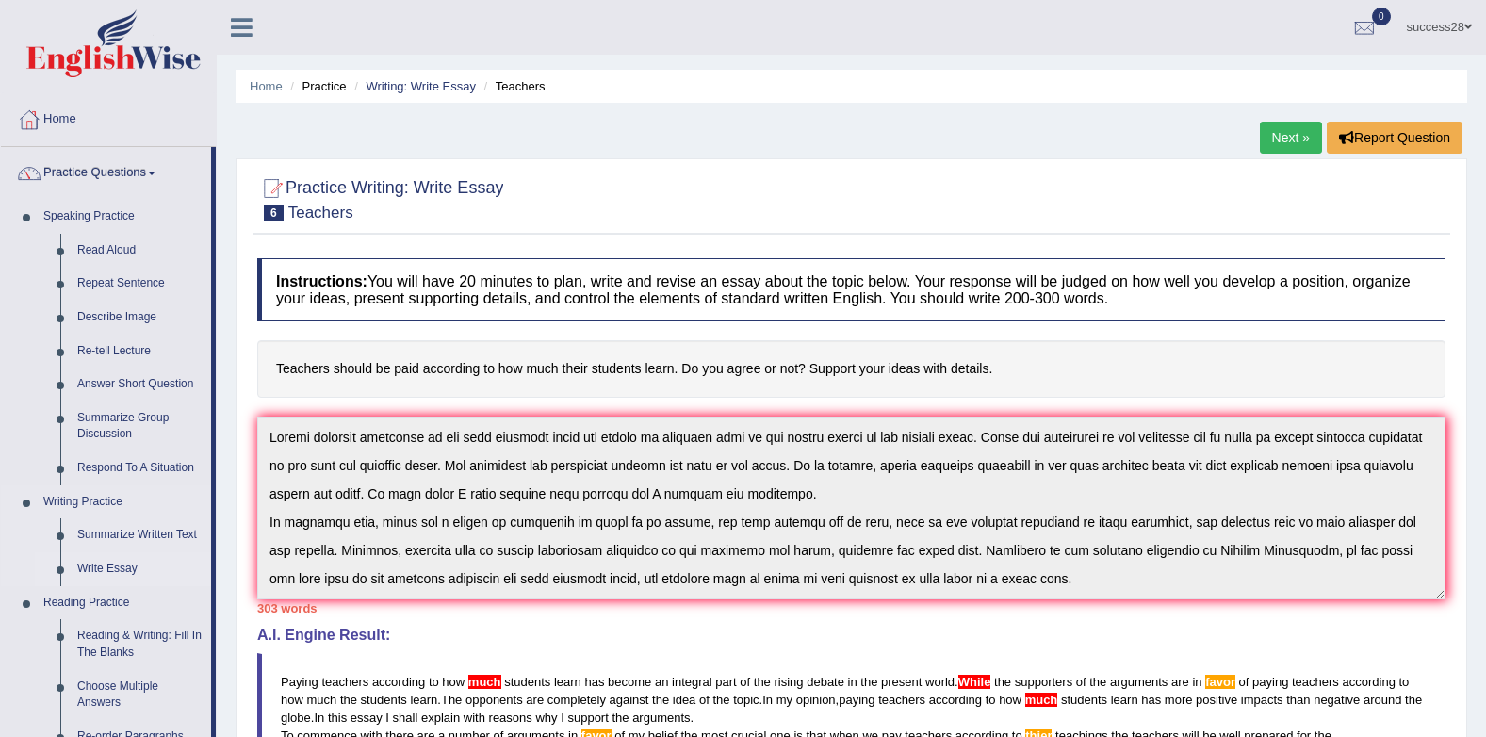
click at [124, 570] on link "Write Essay" at bounding box center [140, 569] width 142 height 34
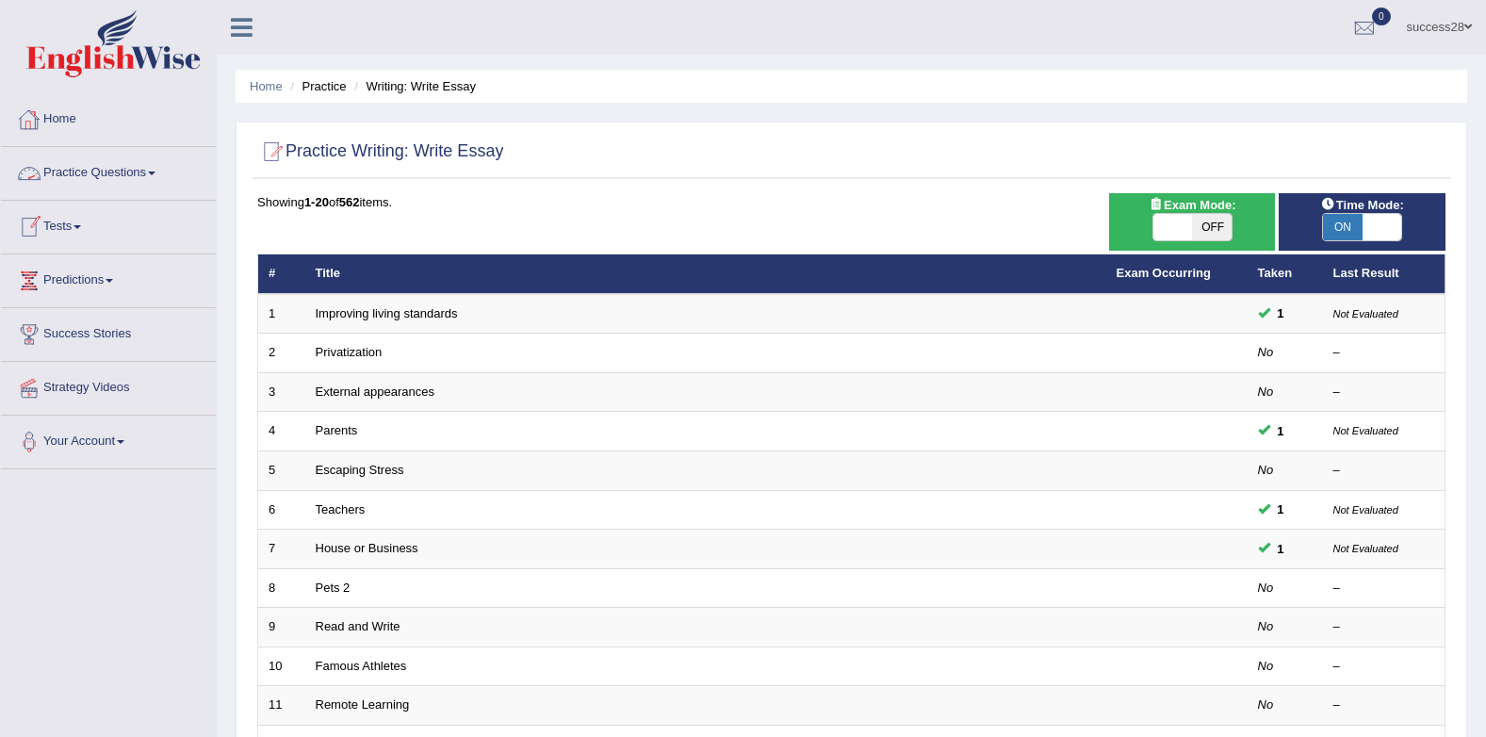
click at [91, 167] on link "Practice Questions" at bounding box center [108, 170] width 215 height 47
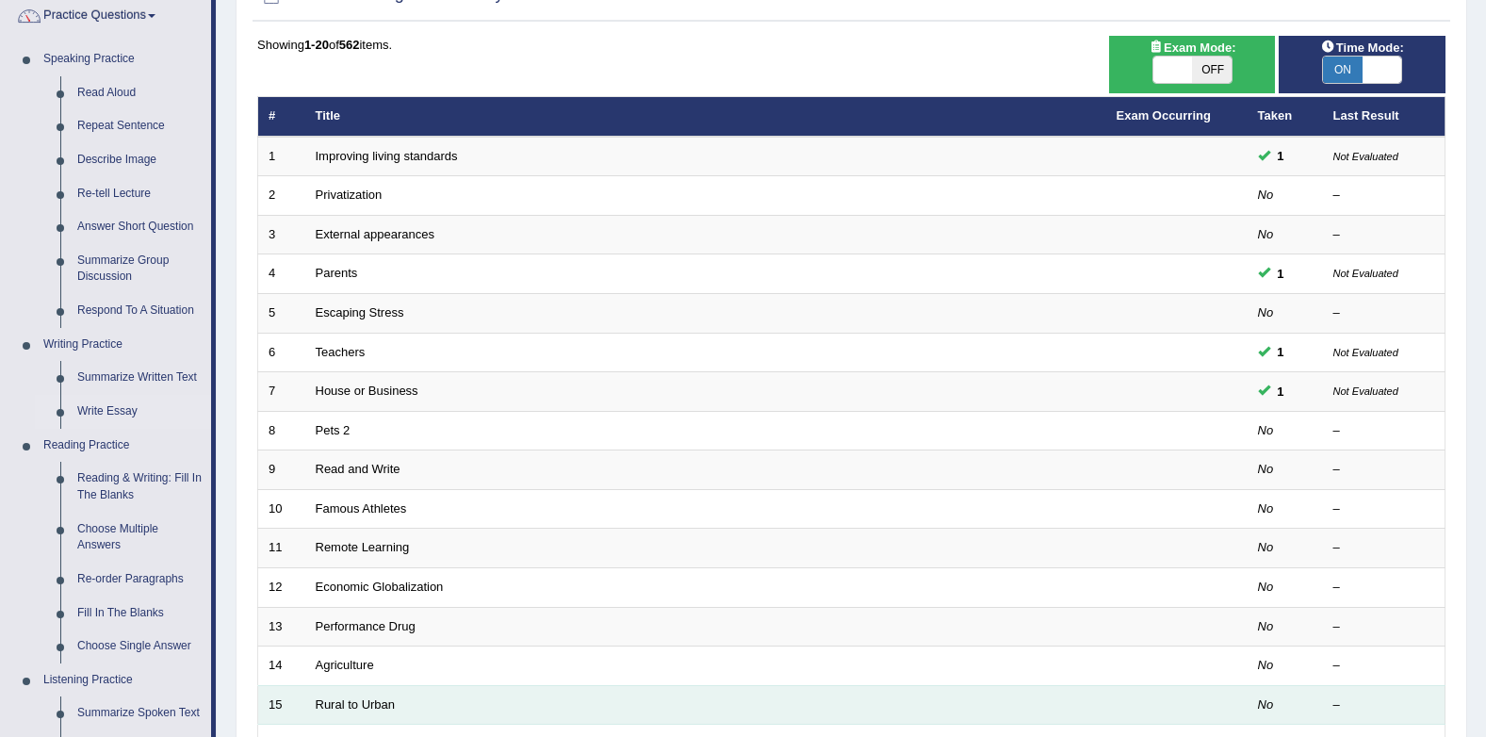
scroll to position [283, 0]
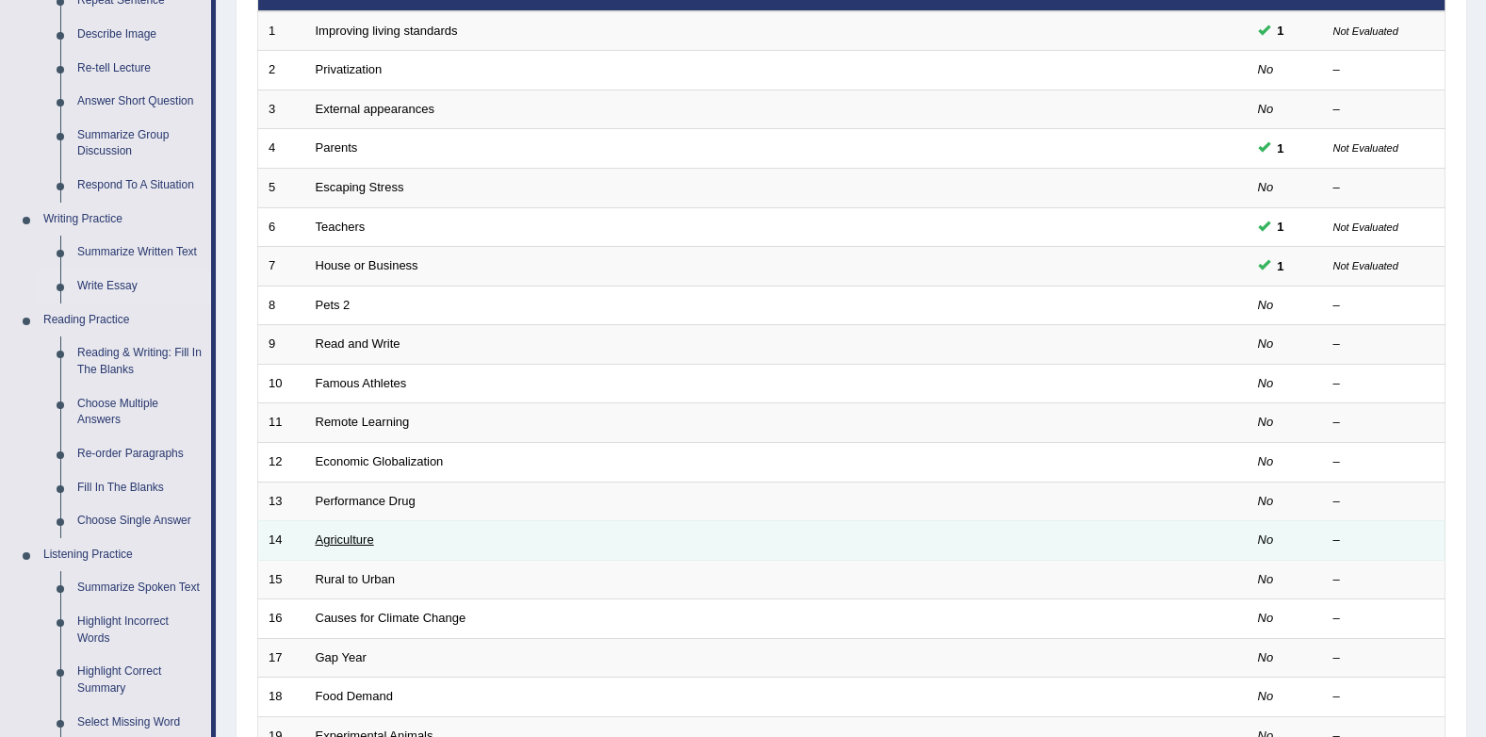
click at [359, 543] on link "Agriculture" at bounding box center [345, 539] width 58 height 14
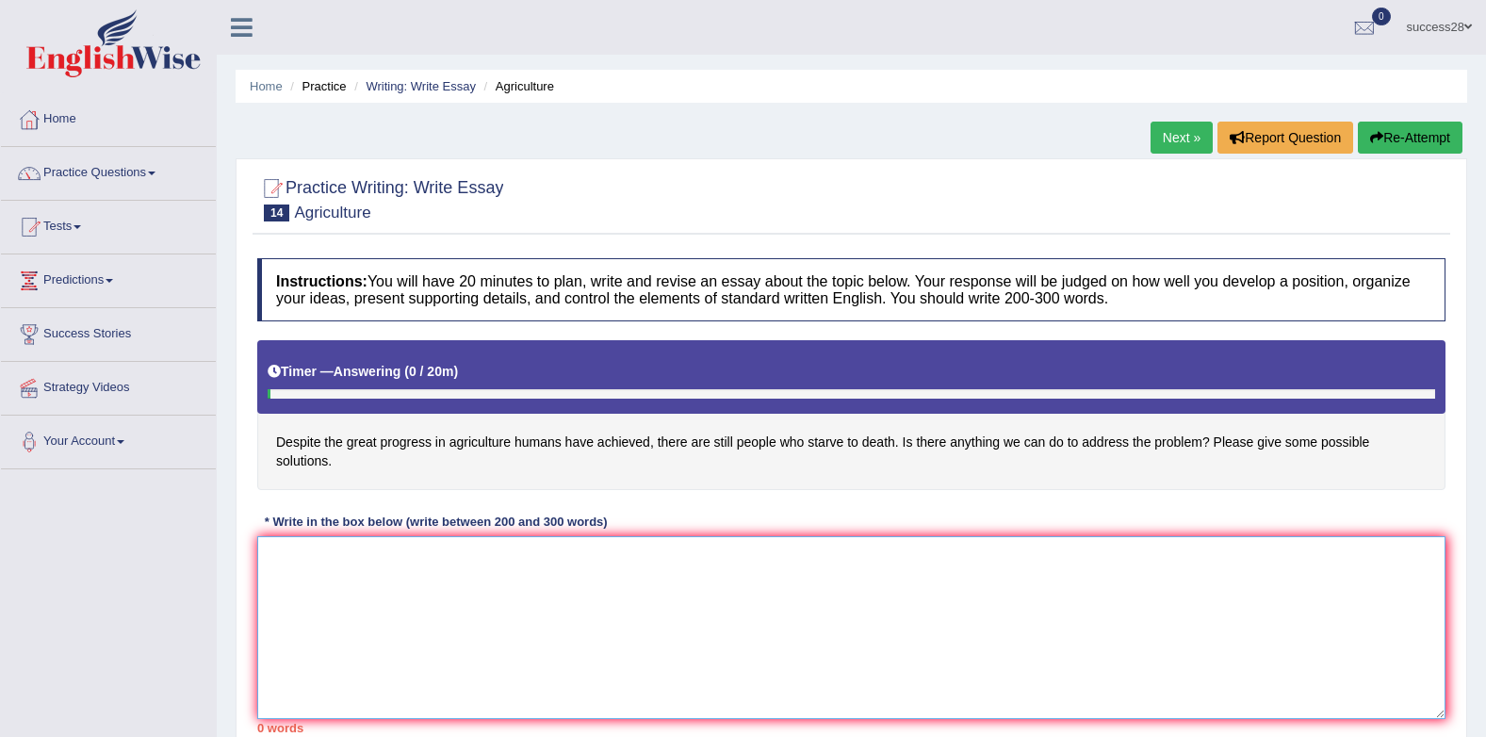
click at [361, 536] on textarea at bounding box center [851, 627] width 1188 height 183
type textarea "W"
type textarea "t"
click at [593, 539] on textarea "Desxoite the great progress in agriculture humans haveachieved" at bounding box center [851, 627] width 1188 height 183
click at [654, 539] on textarea "Desxoite the great progress in agriculture humans have achieved" at bounding box center [851, 627] width 1188 height 183
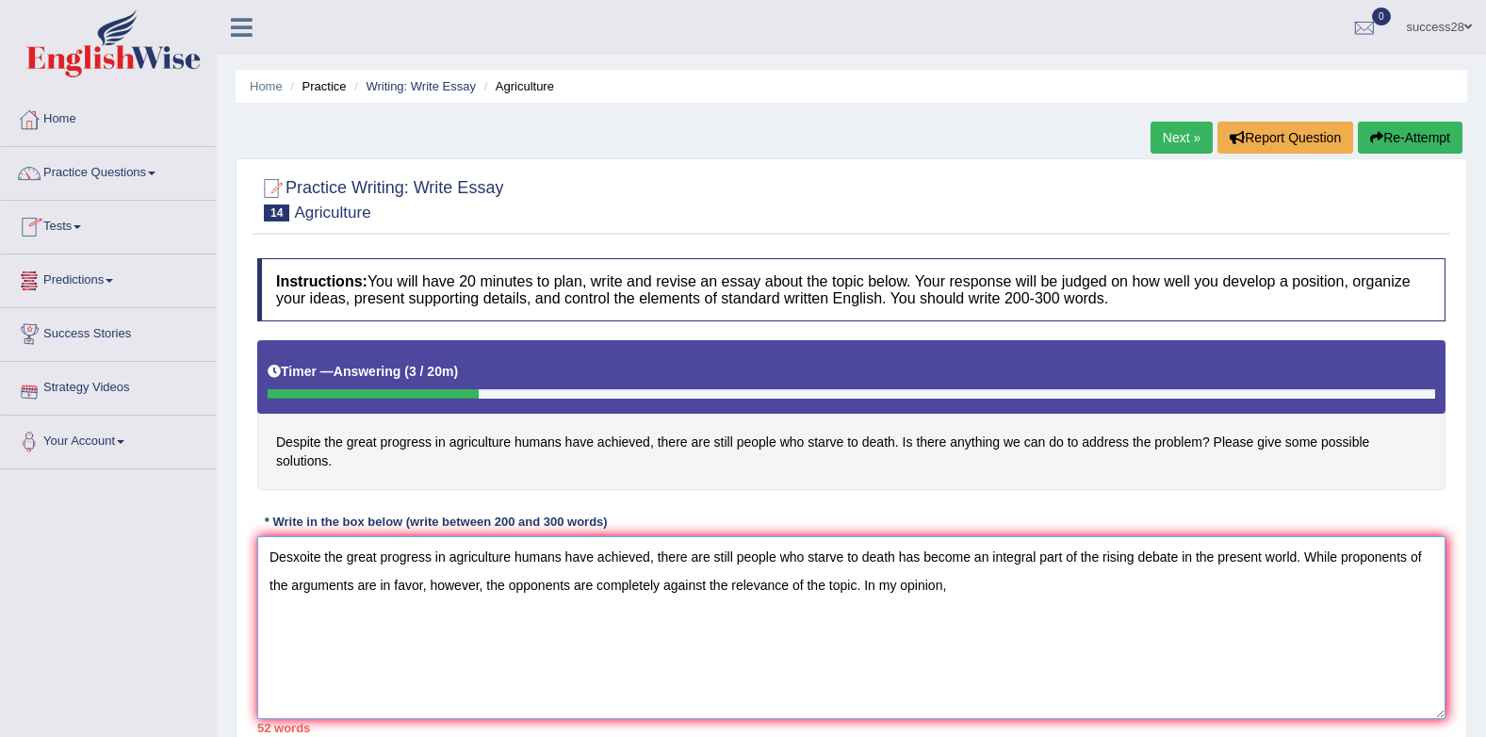
click at [300, 538] on textarea "Desxoite the great progress in agriculture humans have achieved, there are stil…" at bounding box center [851, 627] width 1188 height 183
click at [302, 536] on textarea "Desxoite the great progress in agriculture humans have achieved, there are stil…" at bounding box center [851, 627] width 1188 height 183
click at [935, 564] on textarea "Despite the great progress in agriculture humans have achieved, there are still…" at bounding box center [851, 627] width 1188 height 183
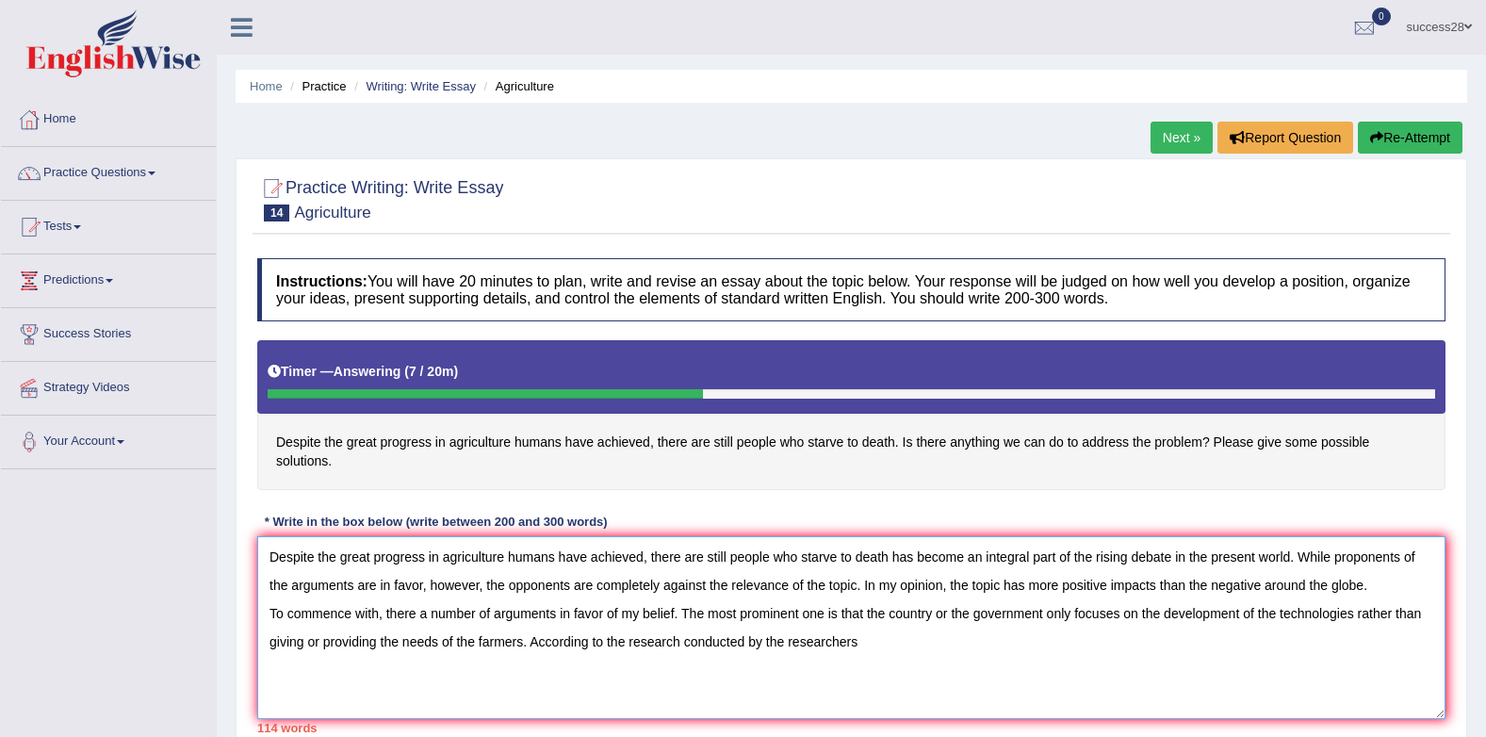
click at [784, 621] on textarea "Despite the great progress in agriculture humans have achieved, there are still…" at bounding box center [851, 627] width 1188 height 183
click at [942, 624] on textarea "Despite the great progress in agriculture humans have achieved, there are still…" at bounding box center [851, 627] width 1188 height 183
click at [971, 627] on textarea "Despite the great progress in agriculture humans have achieved, there are still…" at bounding box center [851, 627] width 1188 height 183
click at [1019, 621] on textarea "Despite the great progress in agriculture humans have achieved, there are still…" at bounding box center [851, 627] width 1188 height 183
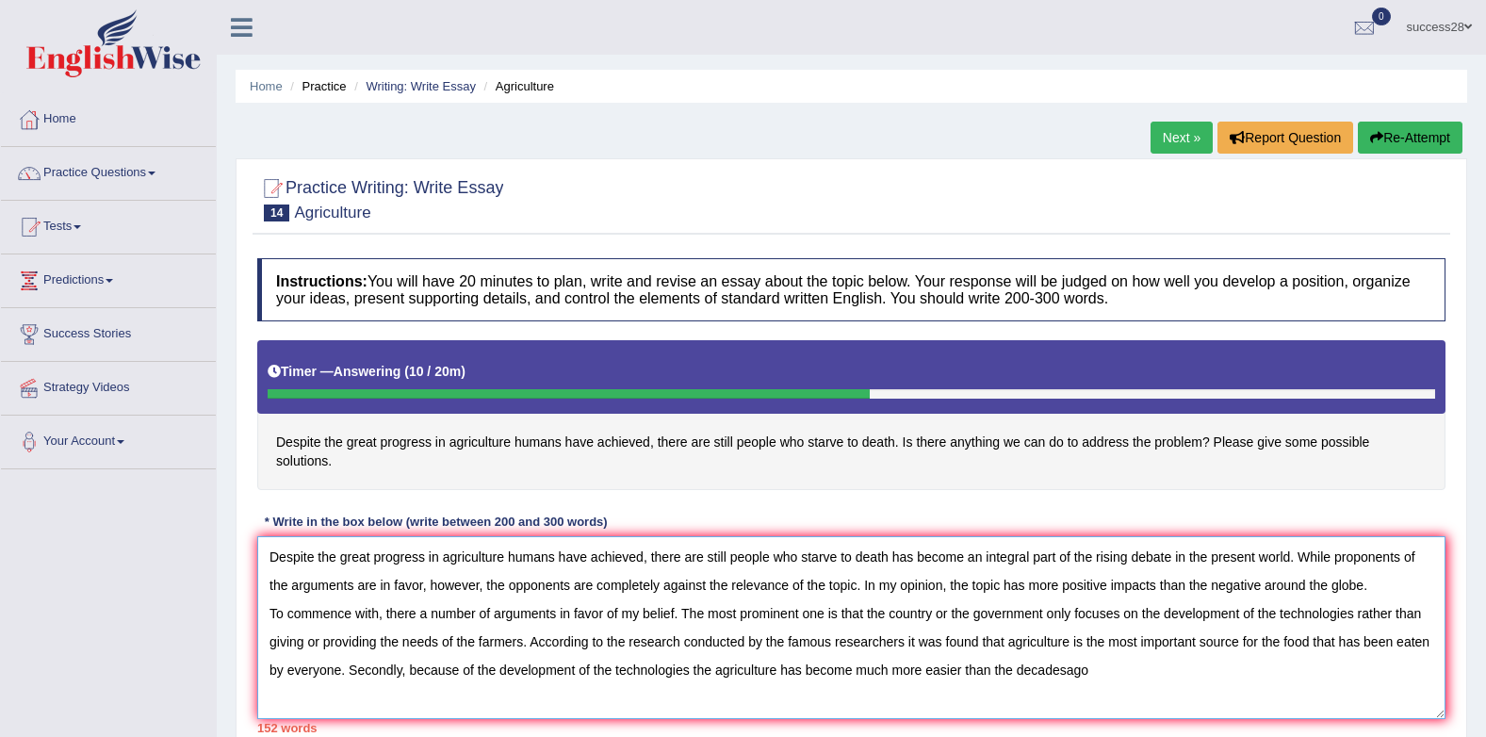
click at [1099, 650] on textarea "Despite the great progress in agriculture humans have achieved, there are still…" at bounding box center [851, 627] width 1188 height 183
click at [1132, 645] on textarea "Despite the great progress in agriculture humans have achieved, there are still…" at bounding box center [851, 627] width 1188 height 183
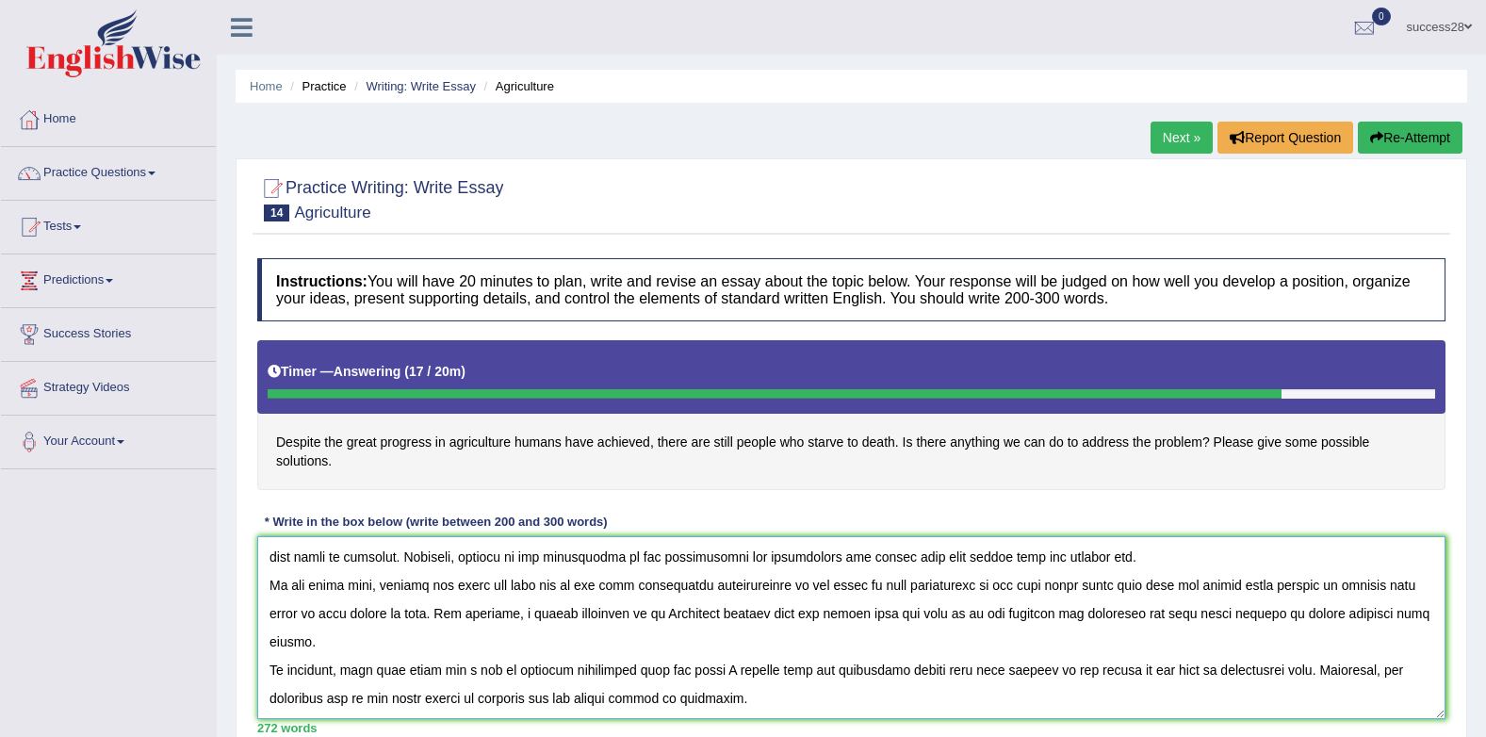
scroll to position [252, 0]
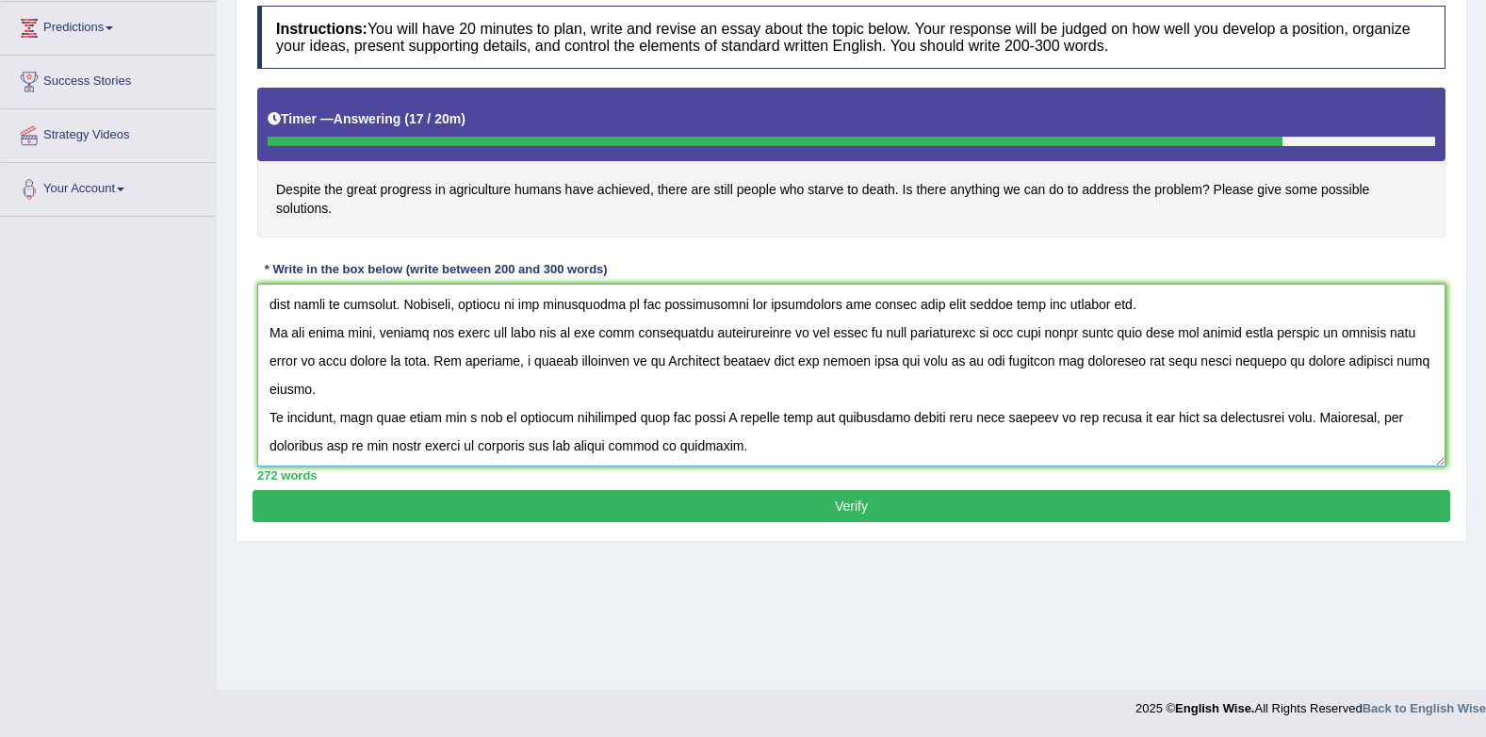
type textarea "Despite the great progress in agriculture humans have achieved, there are still…"
click at [1016, 490] on button "Verify" at bounding box center [850, 506] width 1197 height 32
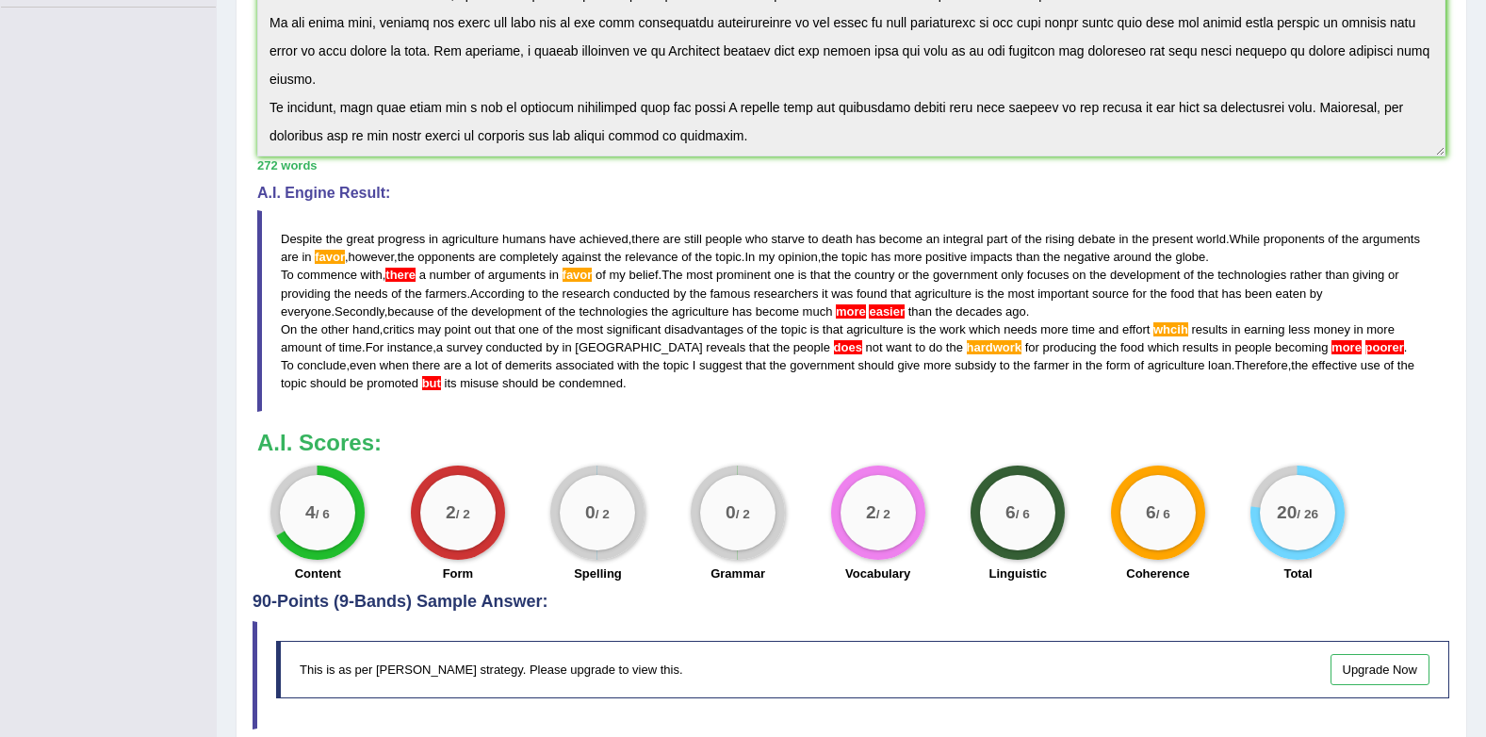
scroll to position [318, 0]
